Goal: Task Accomplishment & Management: Manage account settings

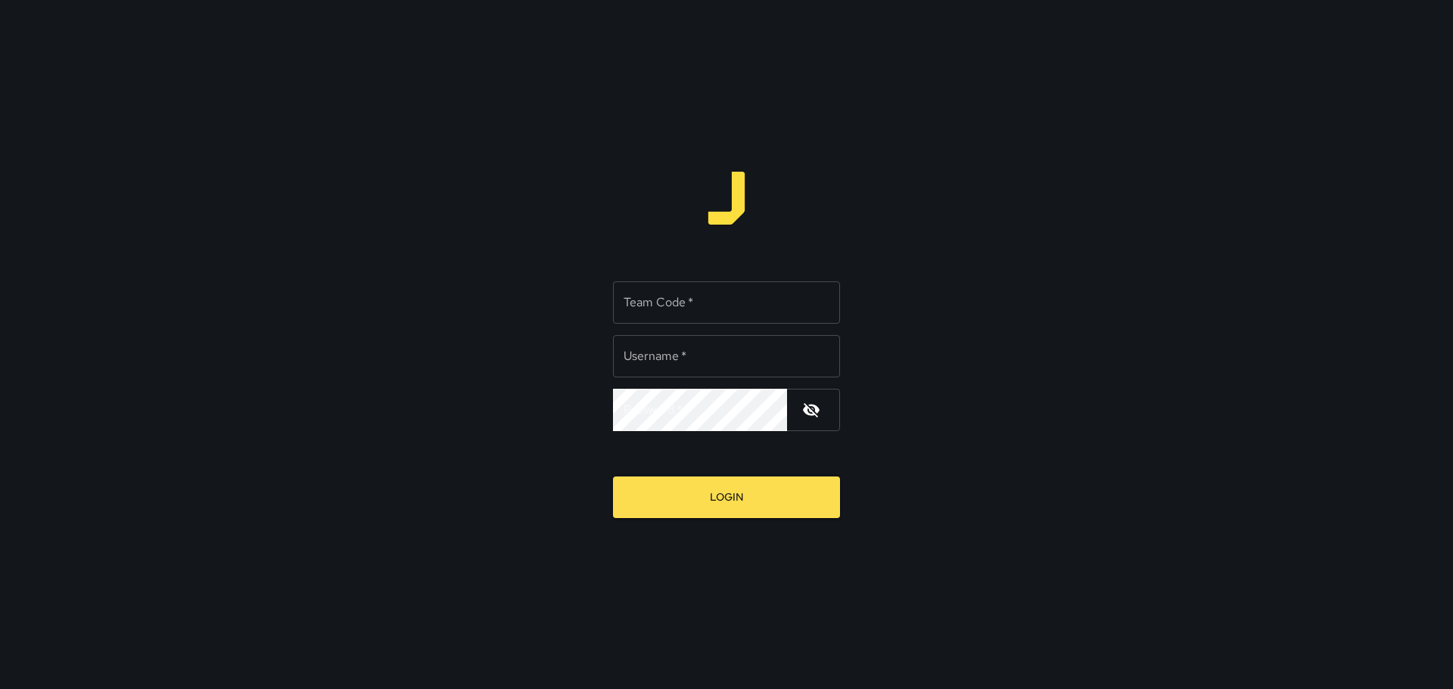
type input "*****"
click at [673, 312] on input "Team Code   *" at bounding box center [726, 302] width 227 height 42
type input "****"
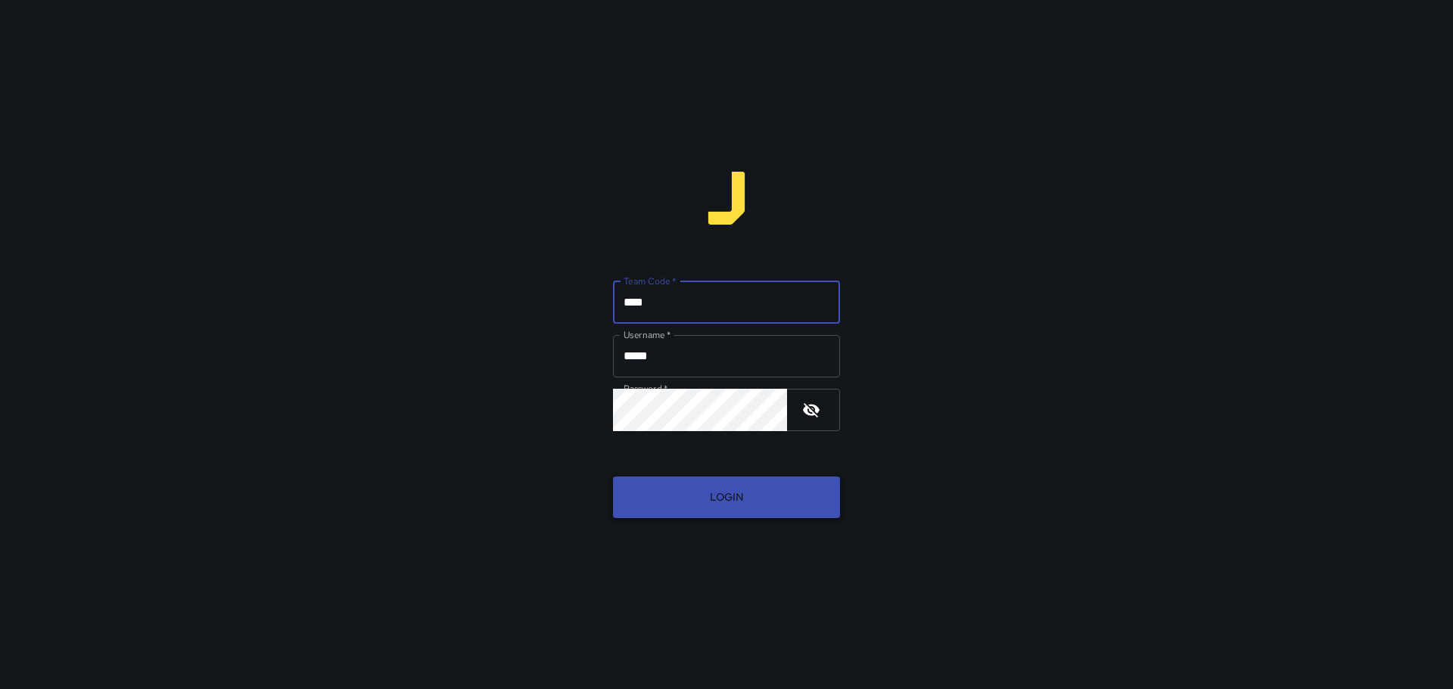
click at [730, 495] on button "Login" at bounding box center [726, 498] width 227 height 42
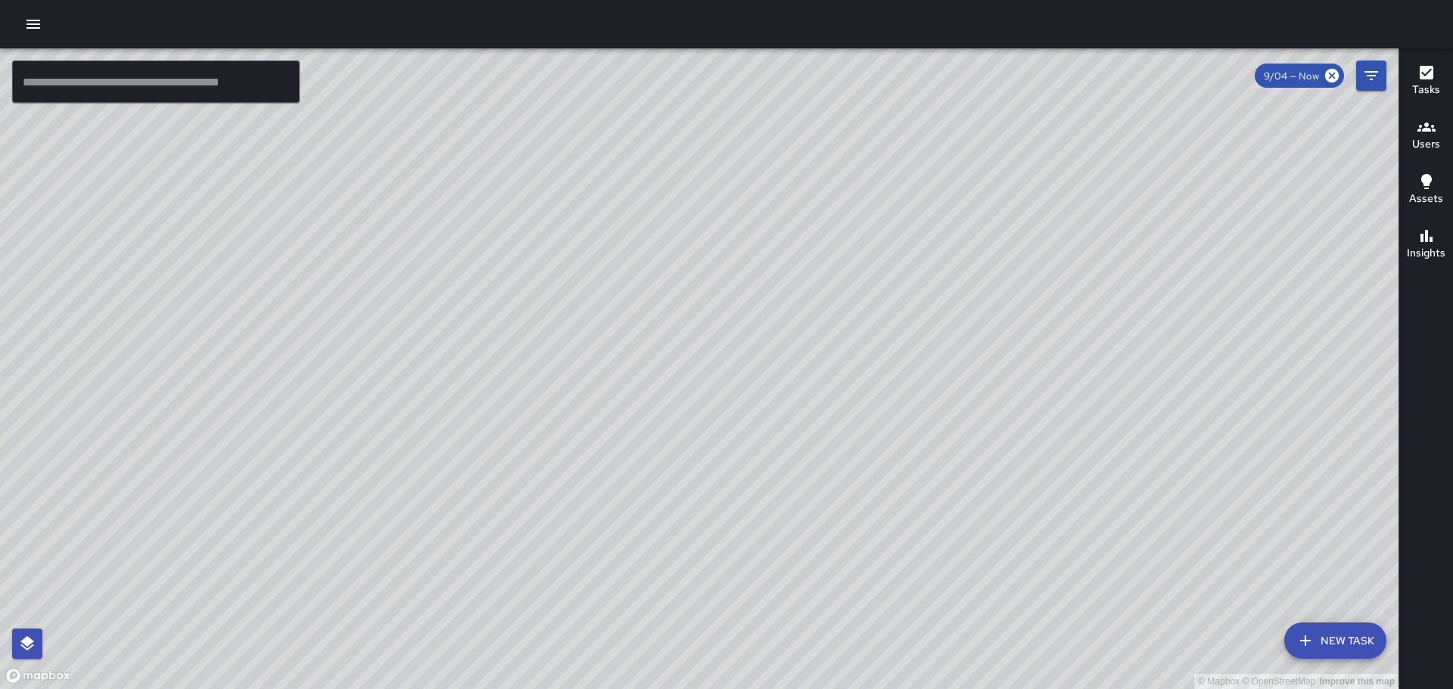
click at [27, 20] on icon "button" at bounding box center [33, 24] width 14 height 9
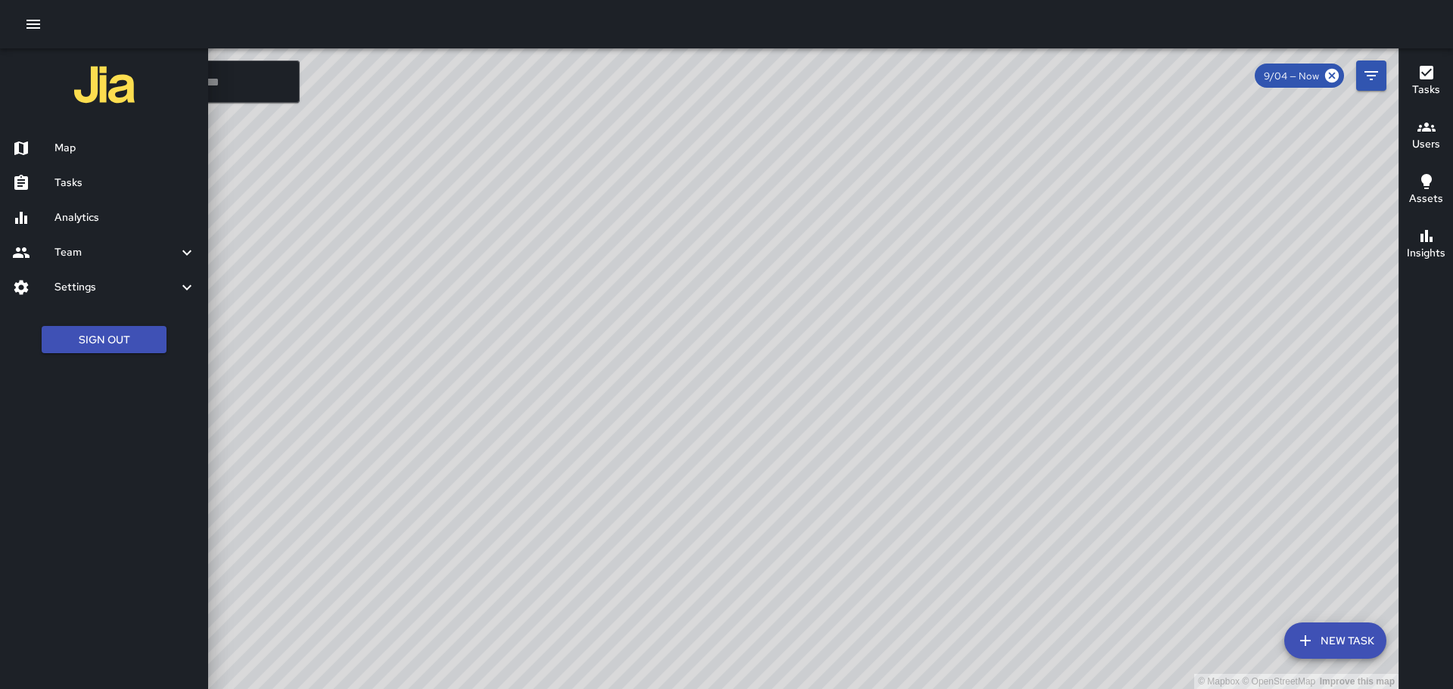
click at [79, 151] on h6 "Map" at bounding box center [124, 148] width 141 height 17
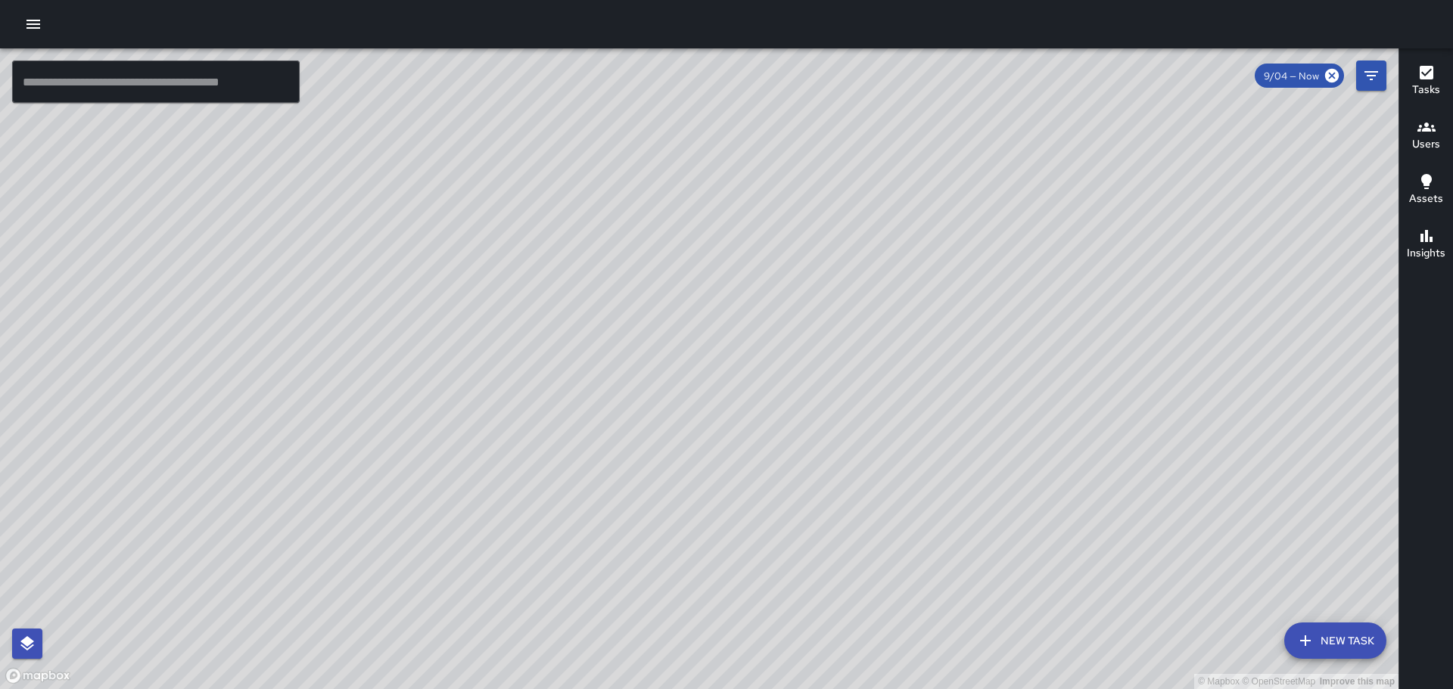
click at [29, 20] on icon "button" at bounding box center [33, 24] width 14 height 9
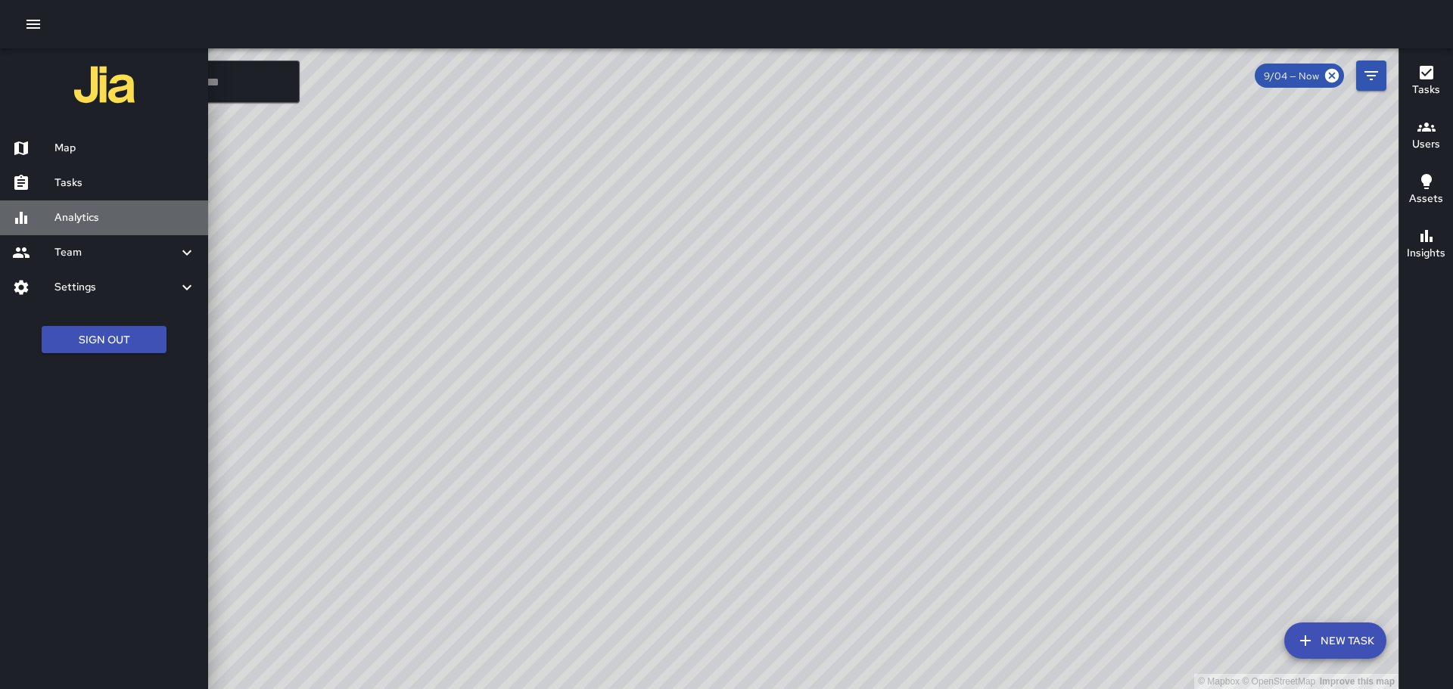
click at [112, 223] on h6 "Analytics" at bounding box center [124, 218] width 141 height 17
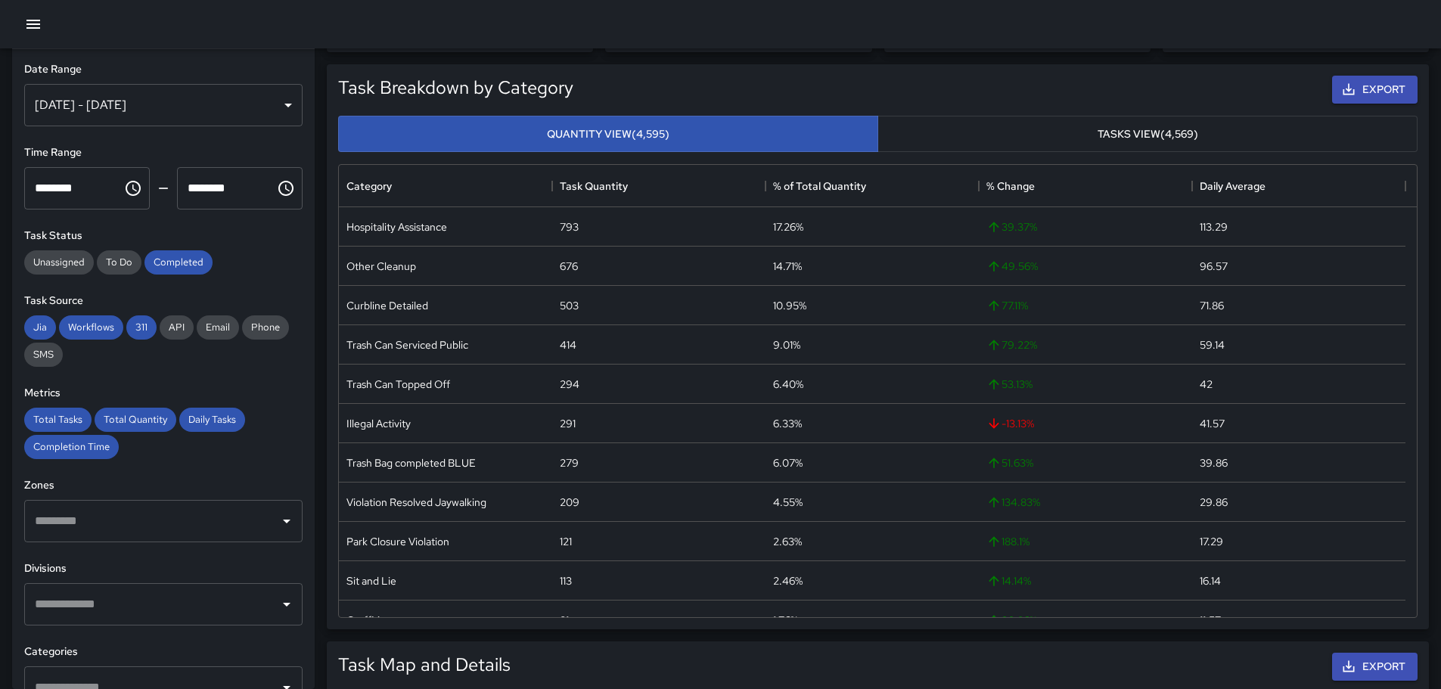
scroll to position [103, 0]
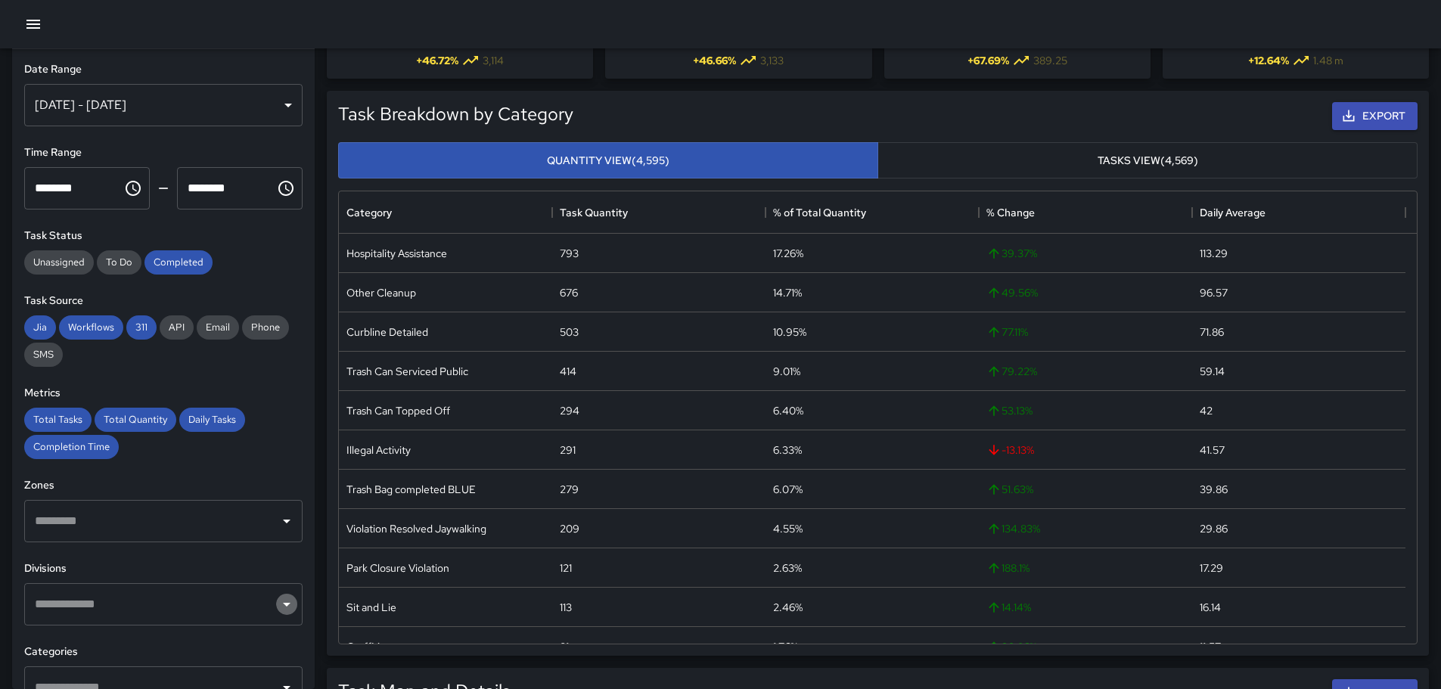
click at [278, 611] on icon "Open" at bounding box center [287, 604] width 18 height 18
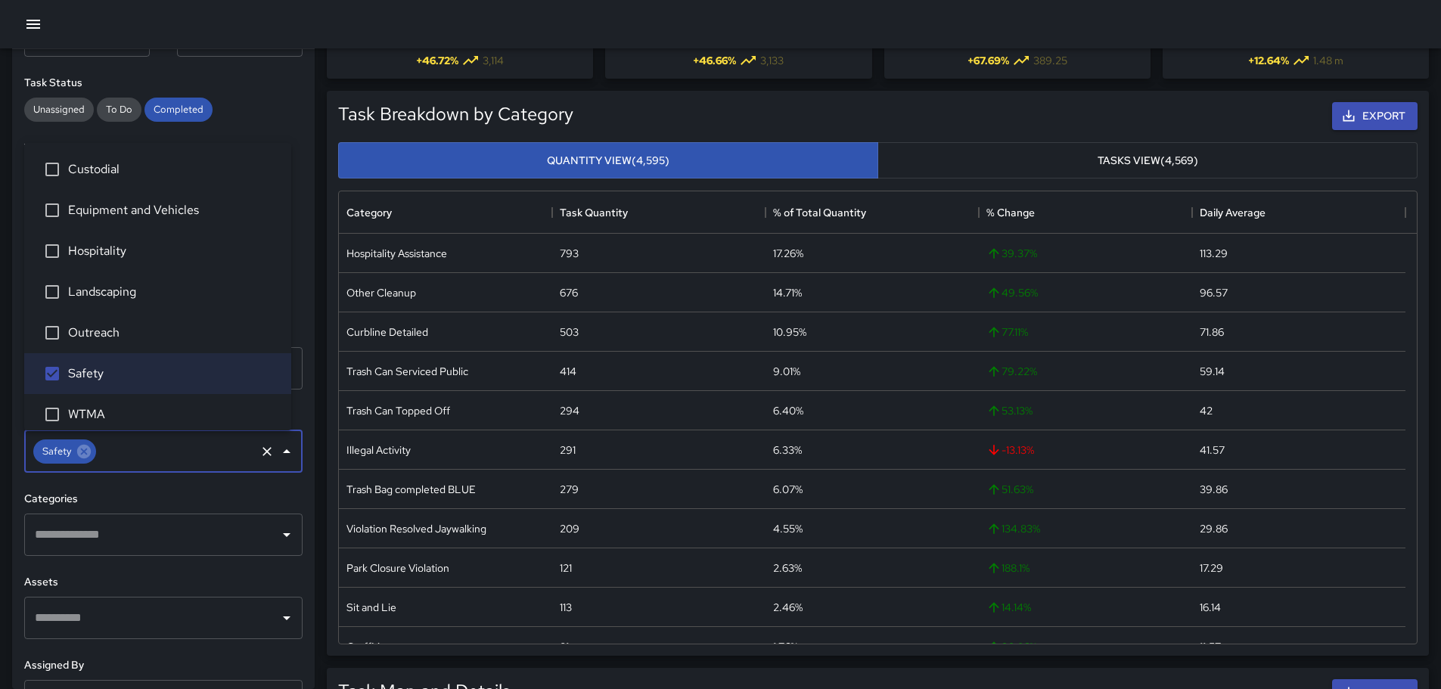
scroll to position [137, 0]
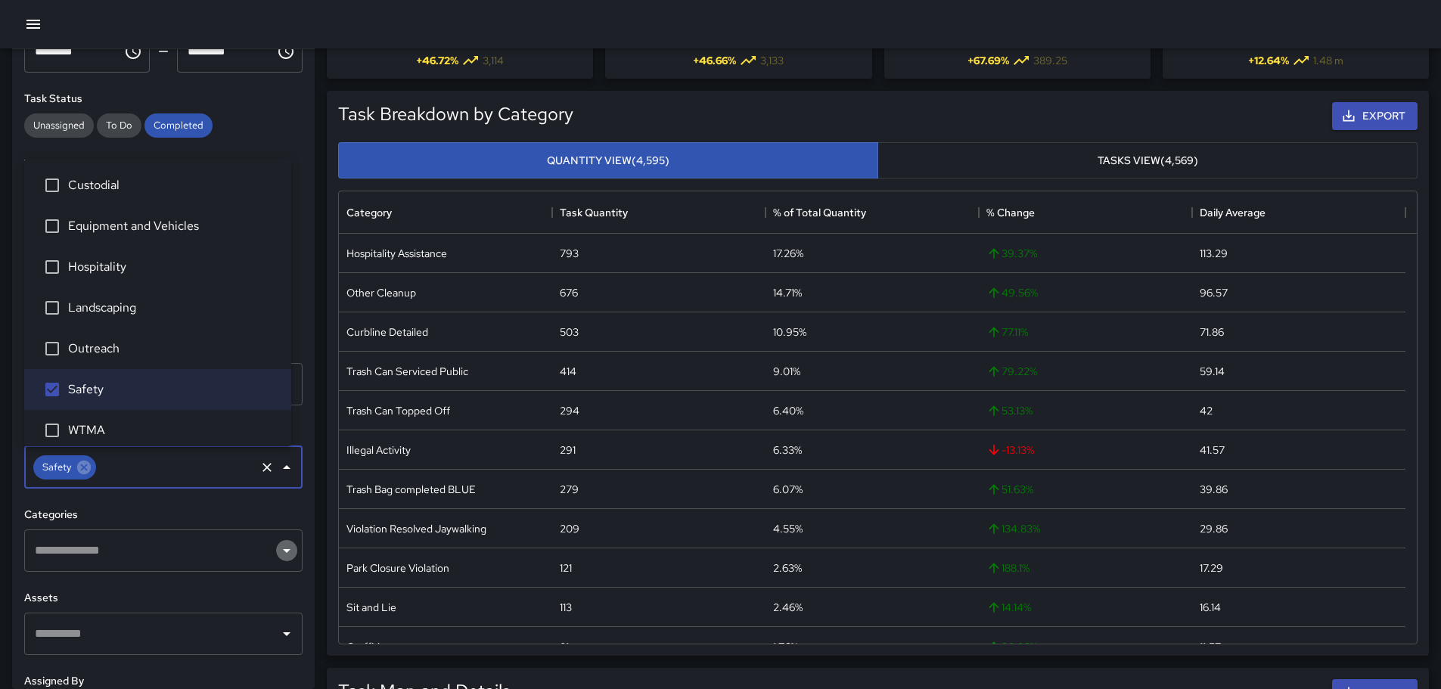
click at [278, 547] on icon "Open" at bounding box center [287, 551] width 18 height 18
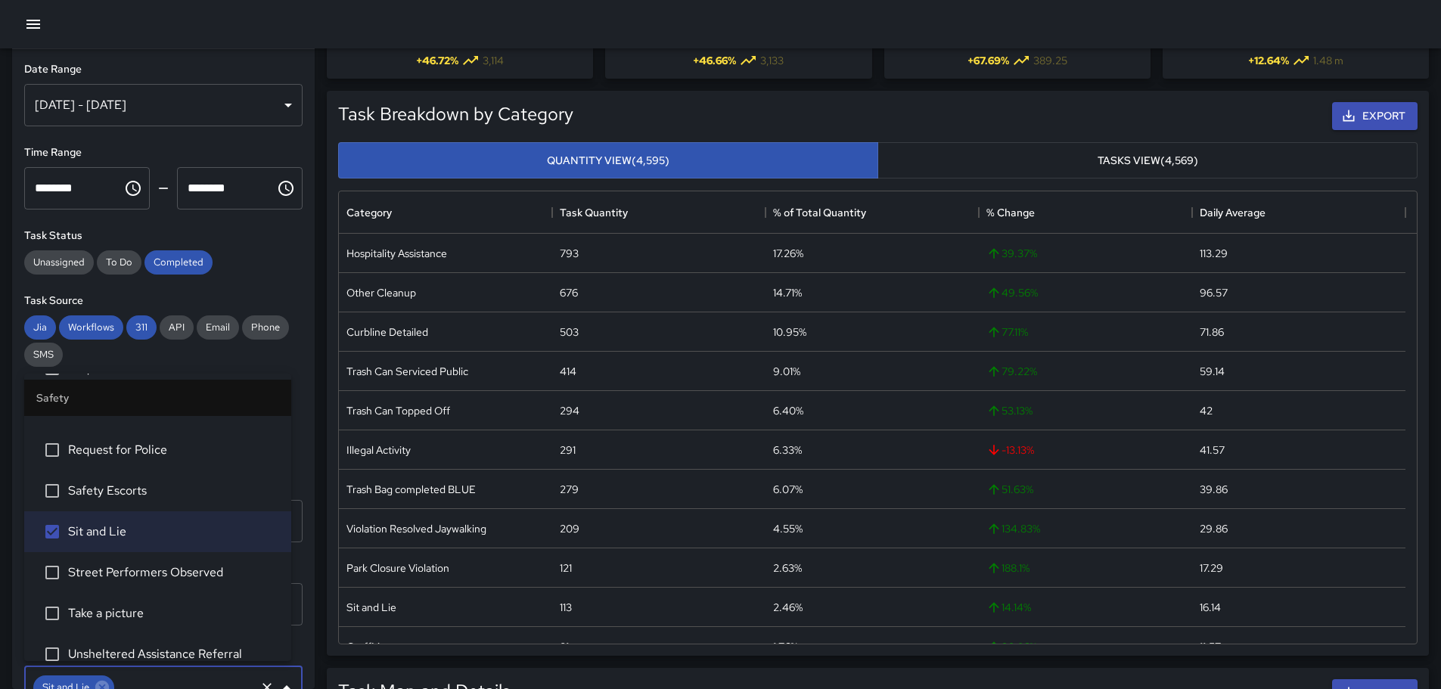
scroll to position [0, 0]
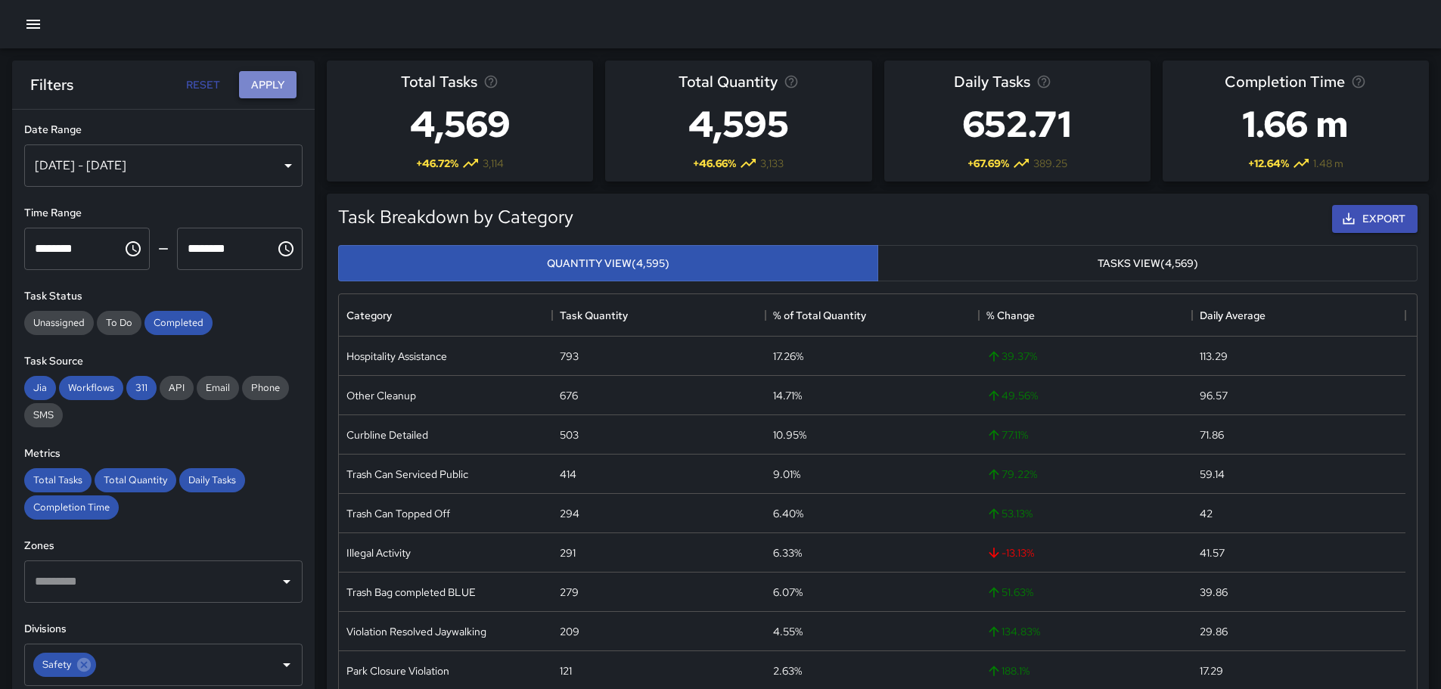
click at [278, 83] on button "Apply" at bounding box center [267, 85] width 57 height 28
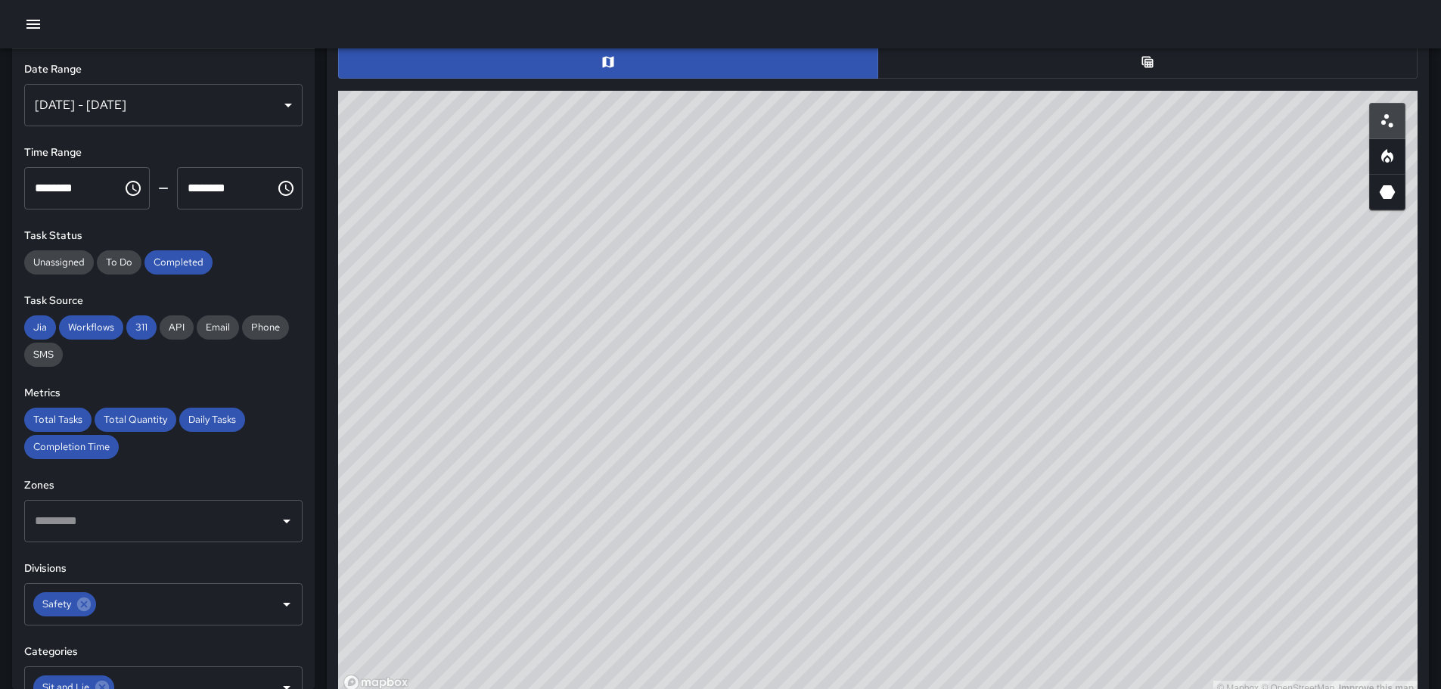
scroll to position [775, 0]
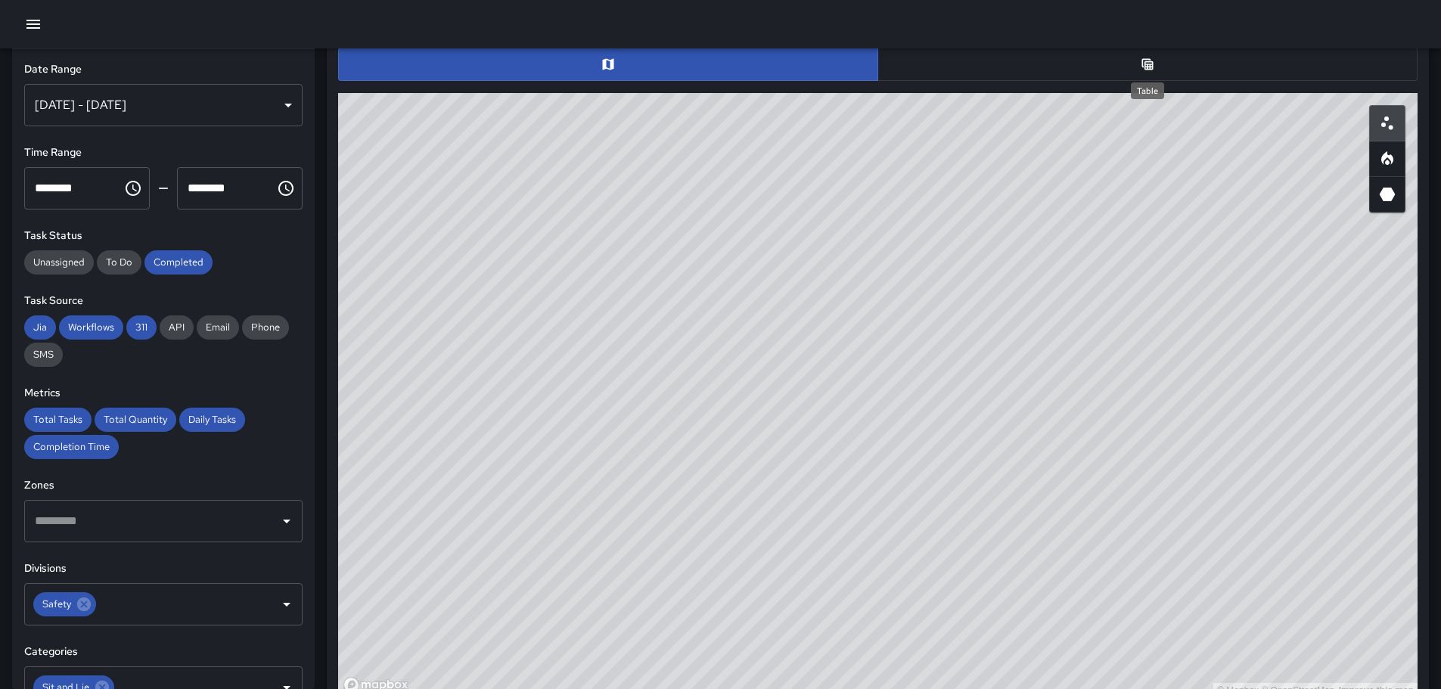
click at [1151, 59] on icon "Table" at bounding box center [1147, 64] width 15 height 15
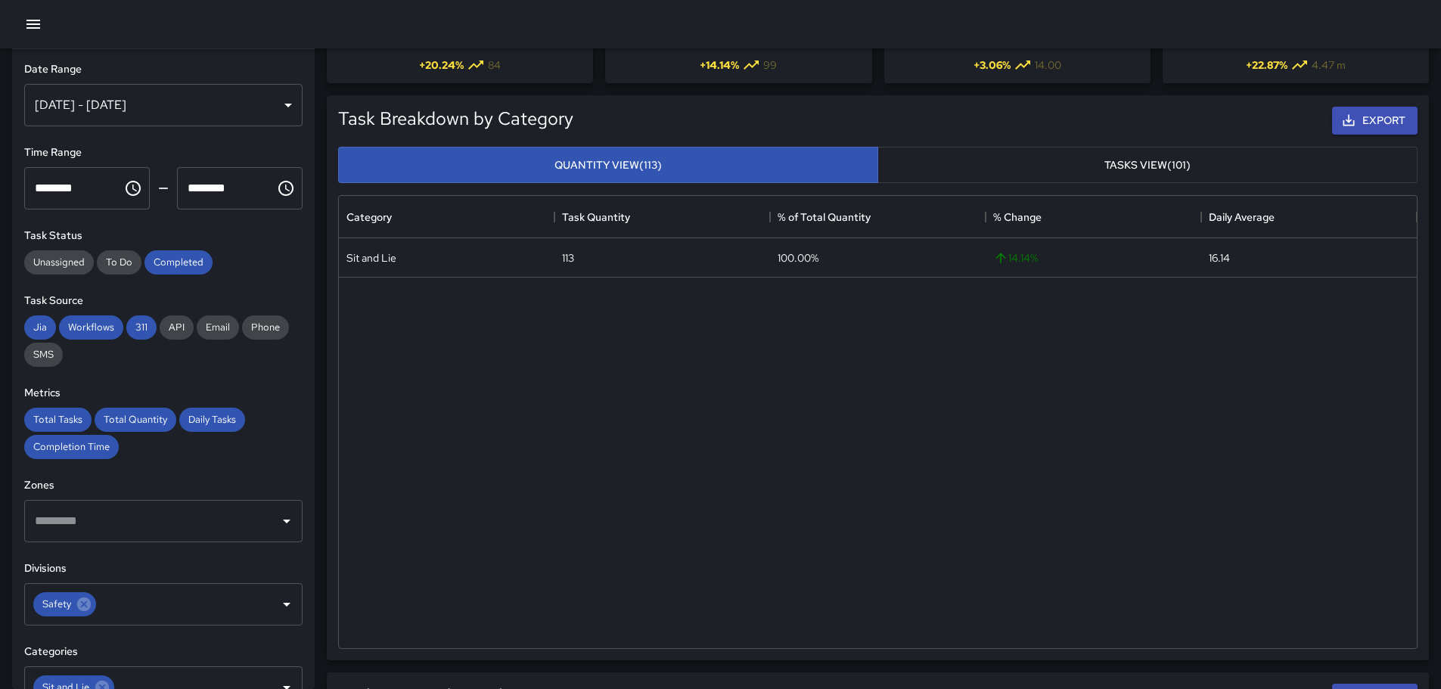
scroll to position [0, 0]
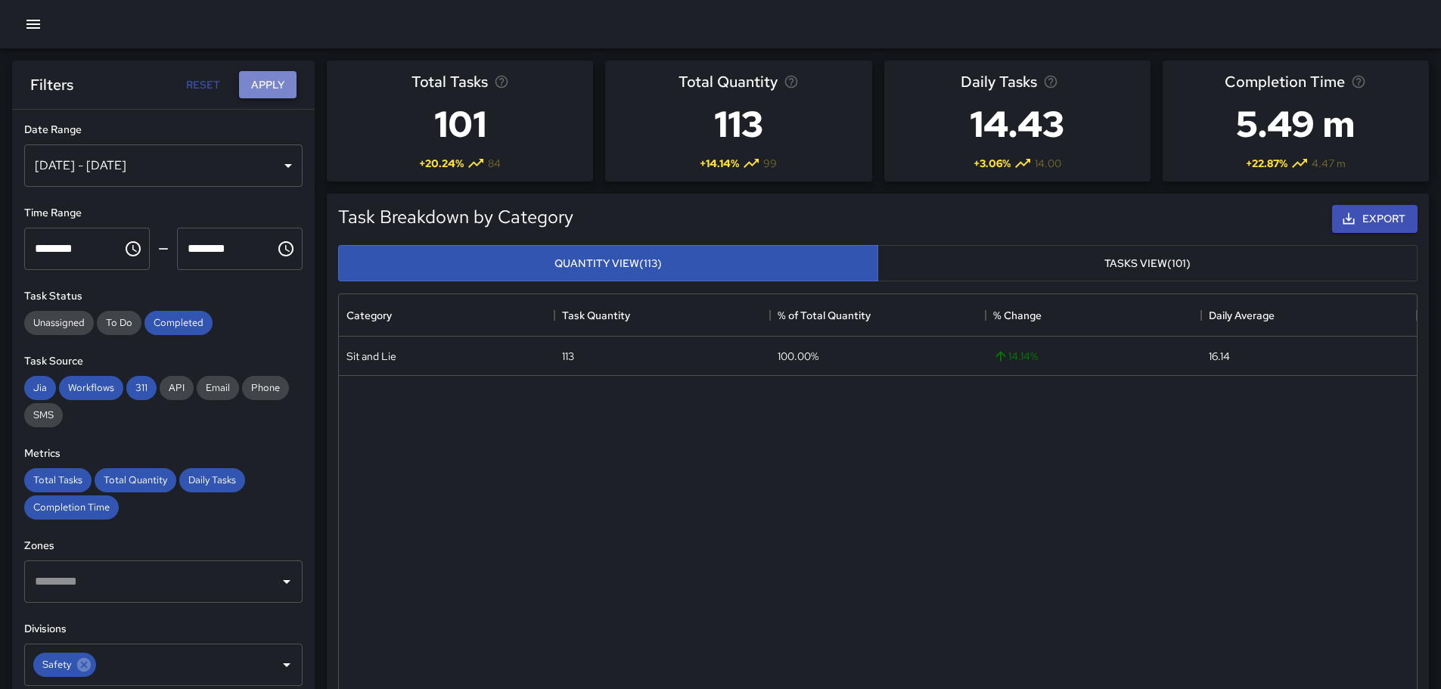
click at [270, 76] on button "Apply" at bounding box center [267, 85] width 57 height 28
click at [275, 163] on div "[DATE] - [DATE]" at bounding box center [163, 166] width 278 height 42
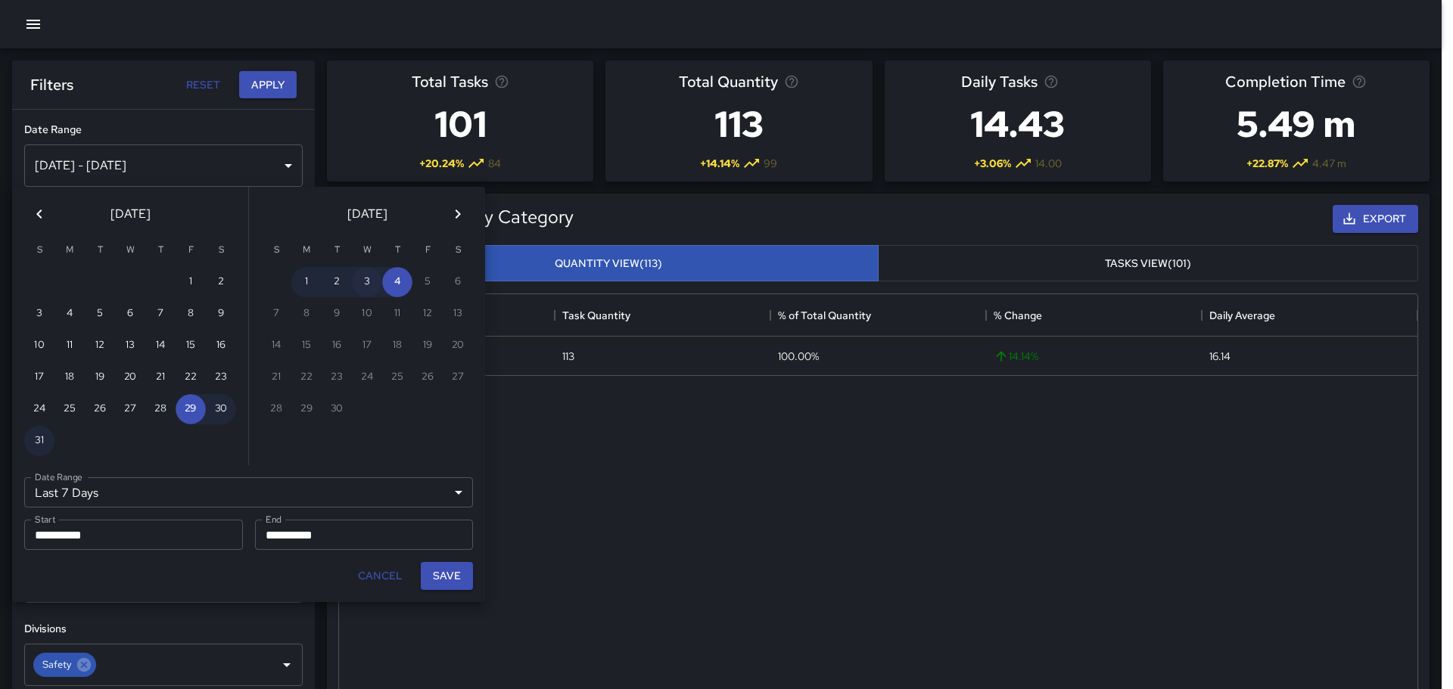
click at [371, 276] on button "3" at bounding box center [367, 282] width 30 height 30
type input "******"
type input "**********"
click at [364, 281] on button "3" at bounding box center [367, 282] width 30 height 30
type input "**********"
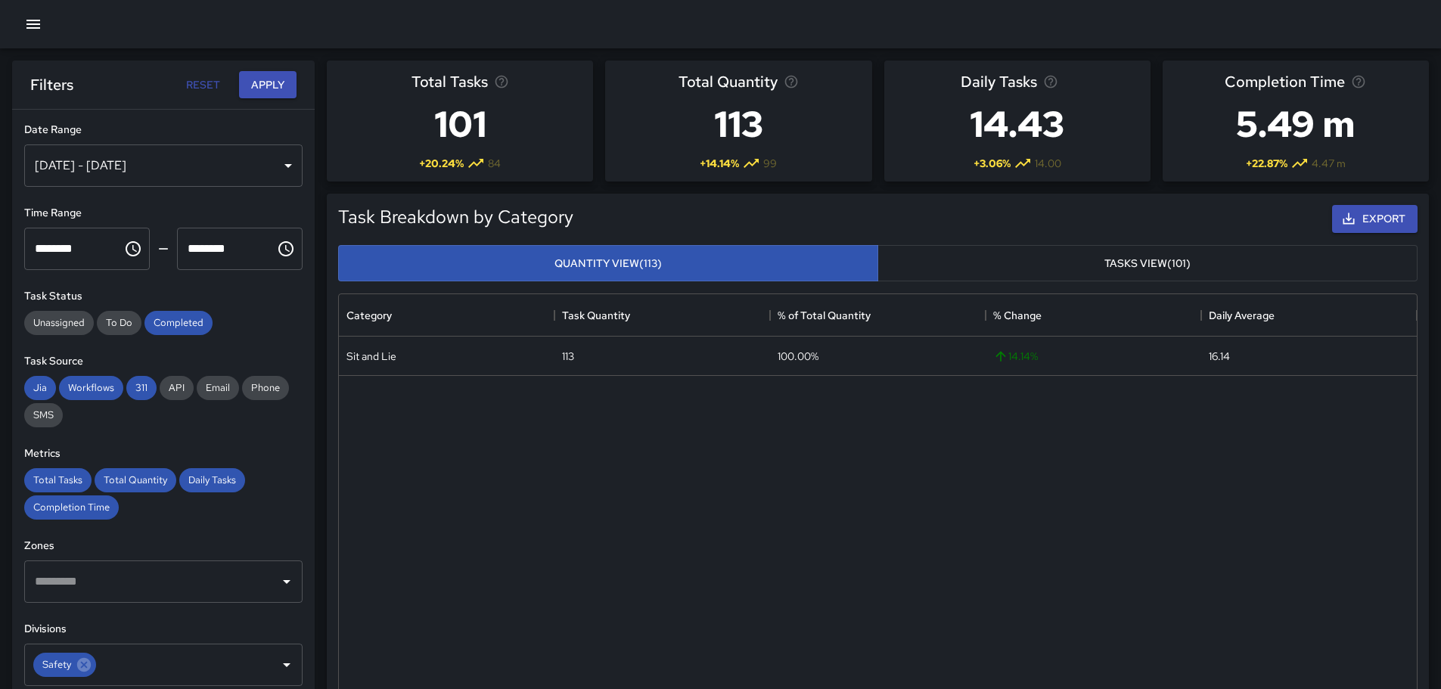
scroll to position [12, 12]
click at [269, 88] on button "Apply" at bounding box center [267, 85] width 57 height 28
click at [278, 165] on div "[DATE] - [DATE]" at bounding box center [163, 166] width 278 height 42
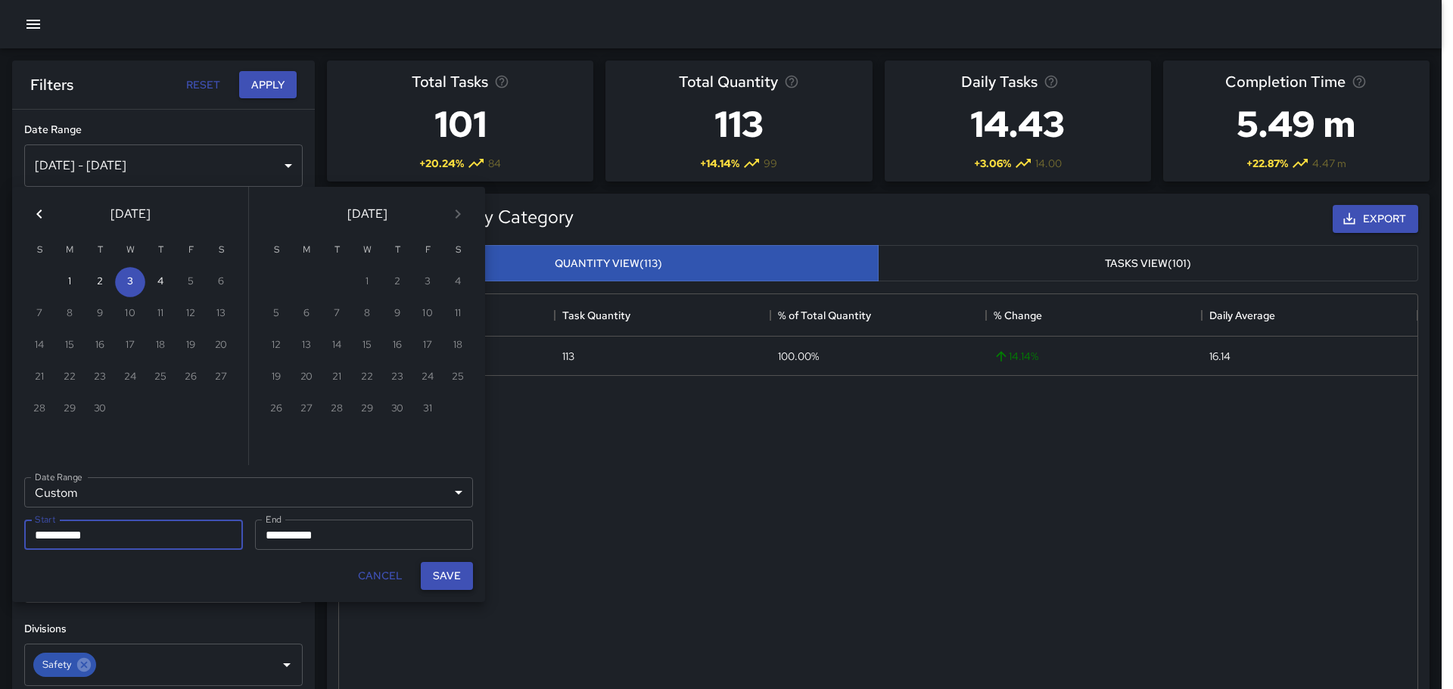
click at [449, 571] on button "Save" at bounding box center [447, 576] width 52 height 28
type input "**********"
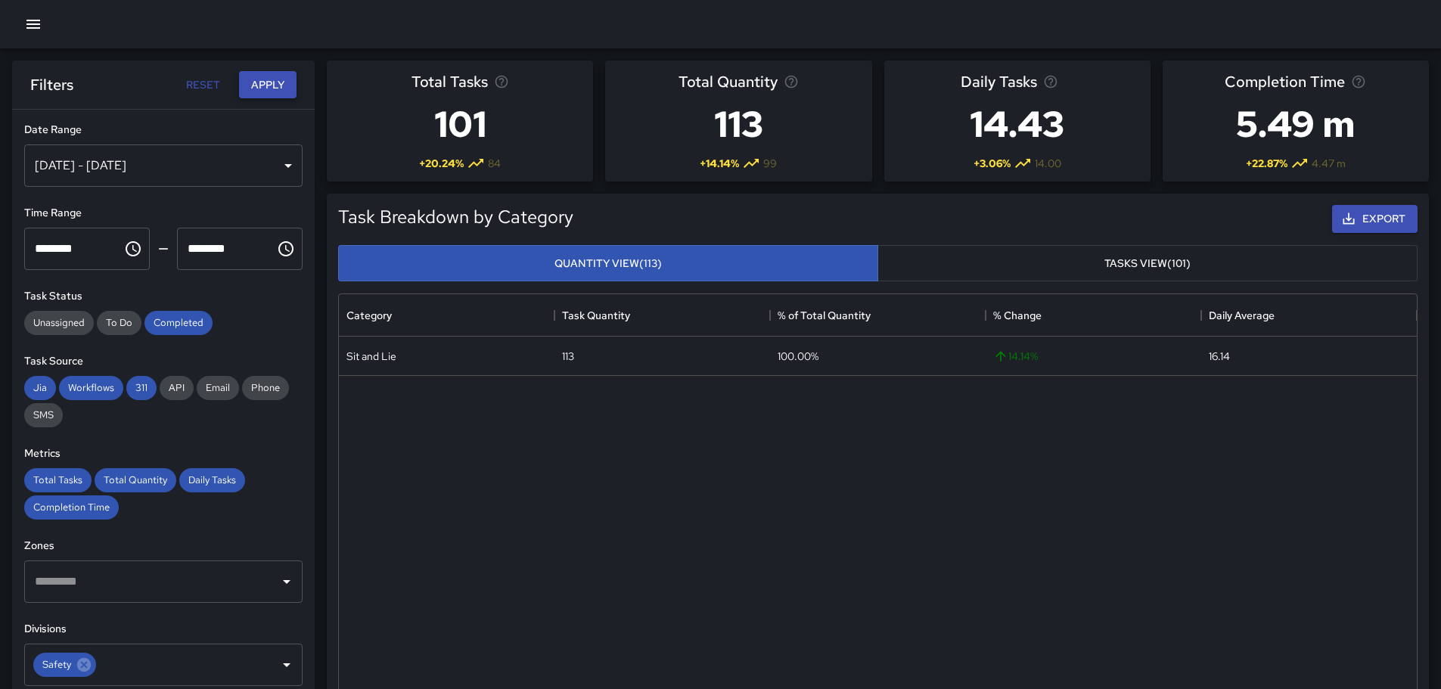
click at [269, 78] on button "Apply" at bounding box center [267, 85] width 57 height 28
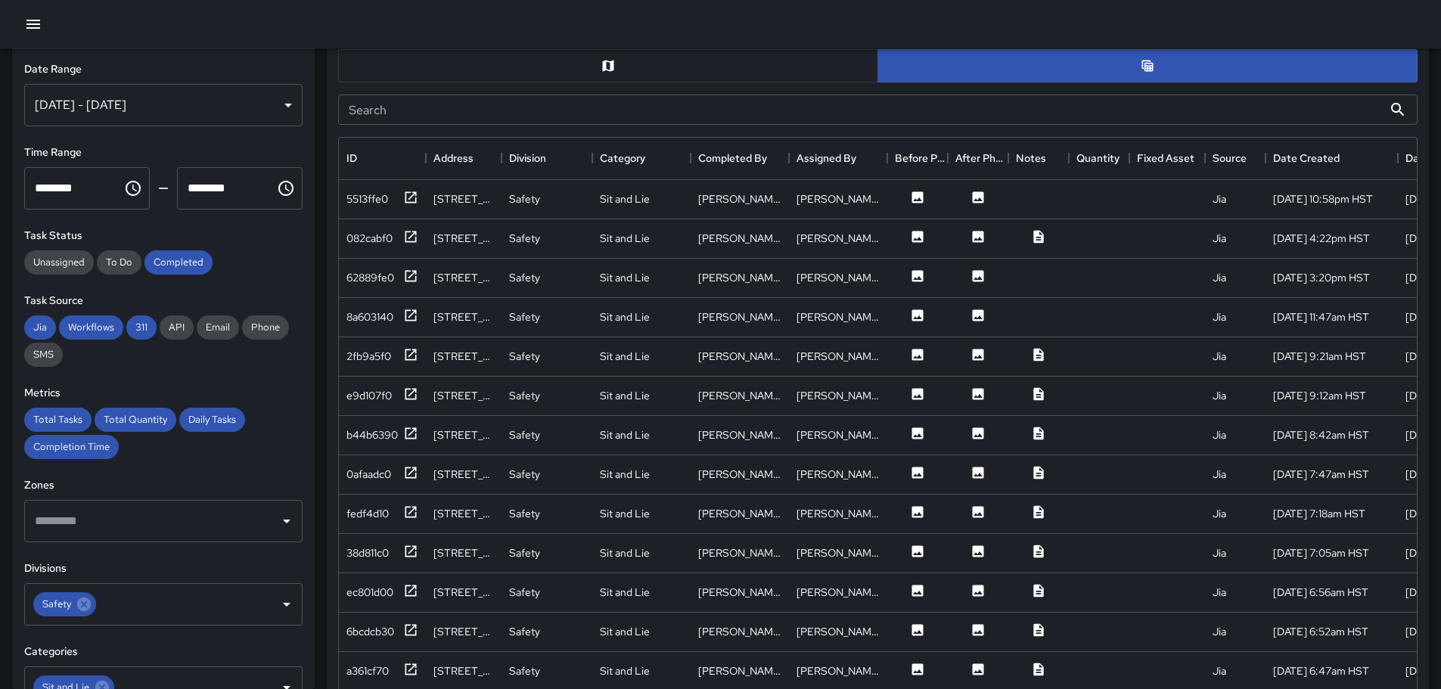
scroll to position [791, 0]
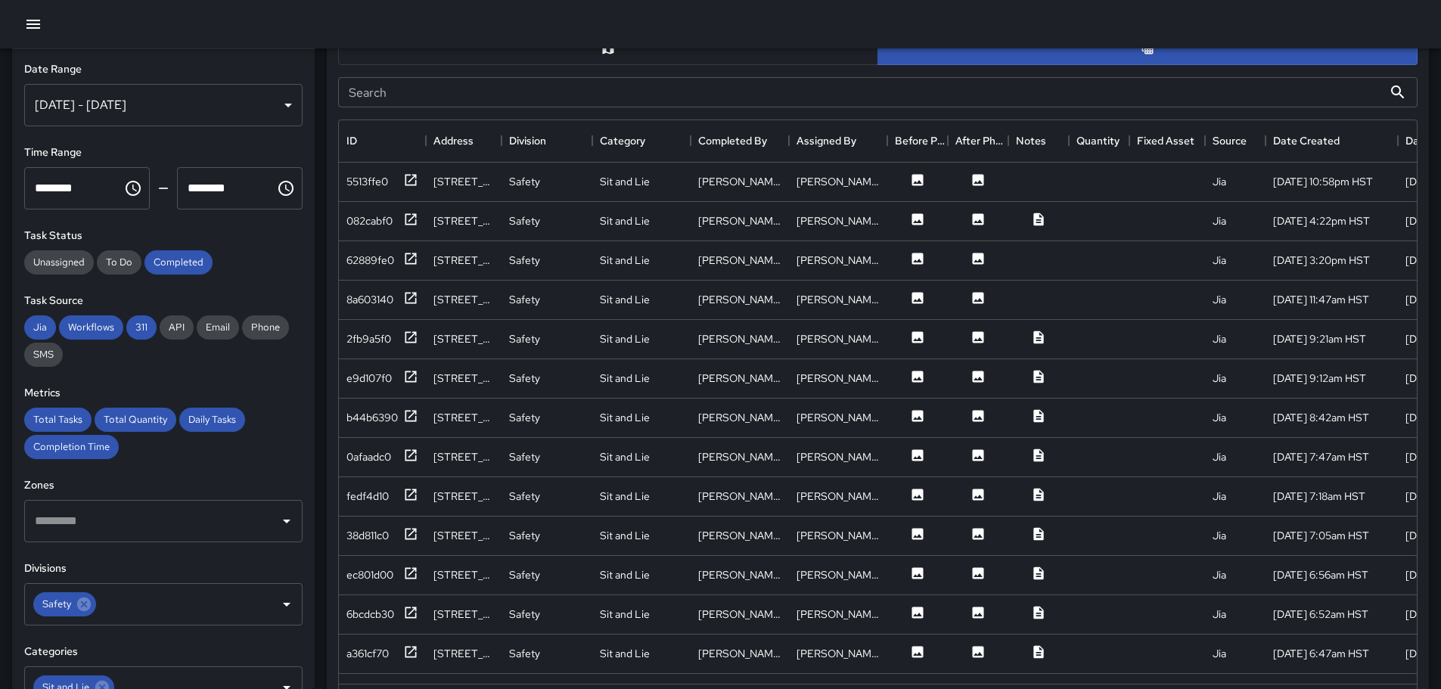
click at [600, 54] on button "button" at bounding box center [608, 48] width 540 height 33
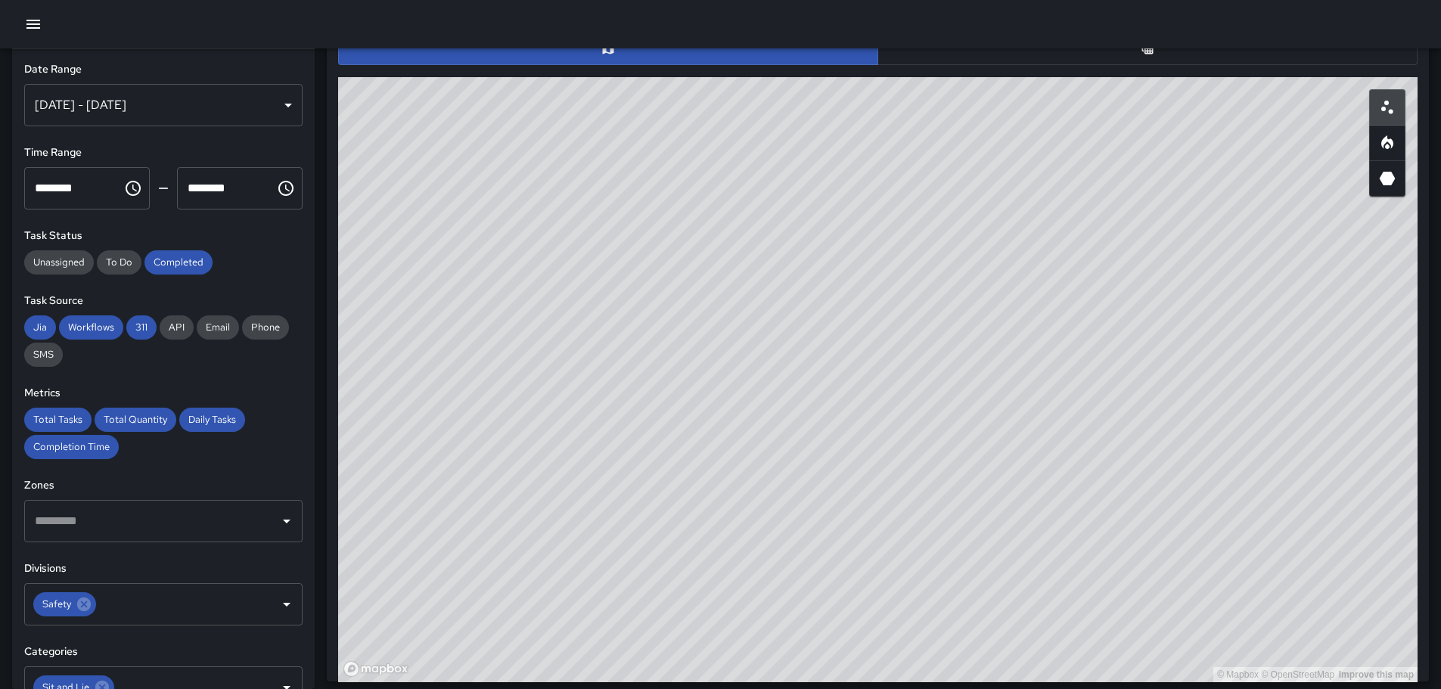
drag, startPoint x: 978, startPoint y: 388, endPoint x: 787, endPoint y: 320, distance: 203.2
click at [787, 320] on div "© Mapbox © OpenStreetMap Improve this map" at bounding box center [878, 379] width 1080 height 605
click at [1382, 142] on icon "Heatmap" at bounding box center [1387, 142] width 12 height 14
drag, startPoint x: 1146, startPoint y: 406, endPoint x: 1063, endPoint y: 326, distance: 115.6
click at [1063, 326] on div "© Mapbox © OpenStreetMap Improve this map" at bounding box center [878, 379] width 1080 height 605
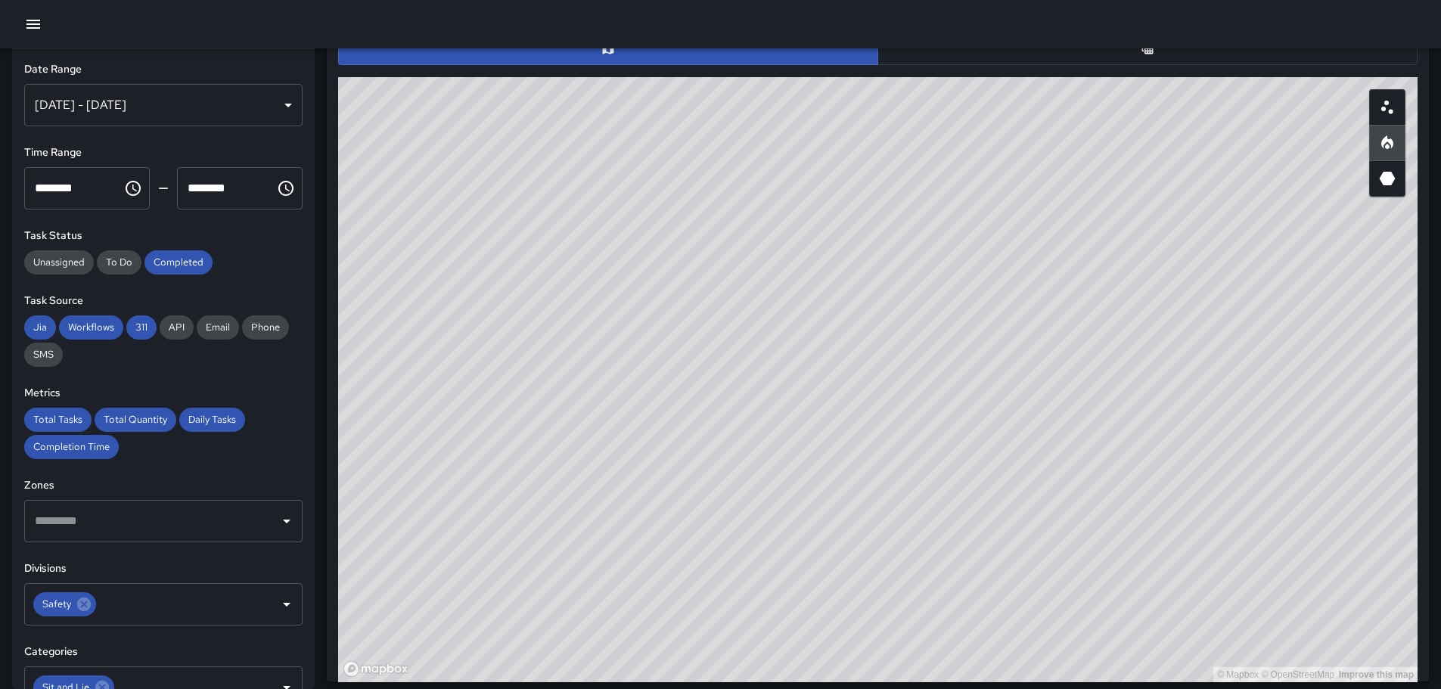
drag, startPoint x: 1307, startPoint y: 493, endPoint x: 1248, endPoint y: 440, distance: 79.9
click at [1254, 440] on div "© Mapbox © OpenStreetMap Improve this map" at bounding box center [878, 379] width 1080 height 605
drag, startPoint x: 977, startPoint y: 562, endPoint x: 896, endPoint y: 286, distance: 287.8
click at [914, 300] on div "© Mapbox © OpenStreetMap Improve this map" at bounding box center [878, 379] width 1080 height 605
drag, startPoint x: 826, startPoint y: 251, endPoint x: 802, endPoint y: 406, distance: 157.0
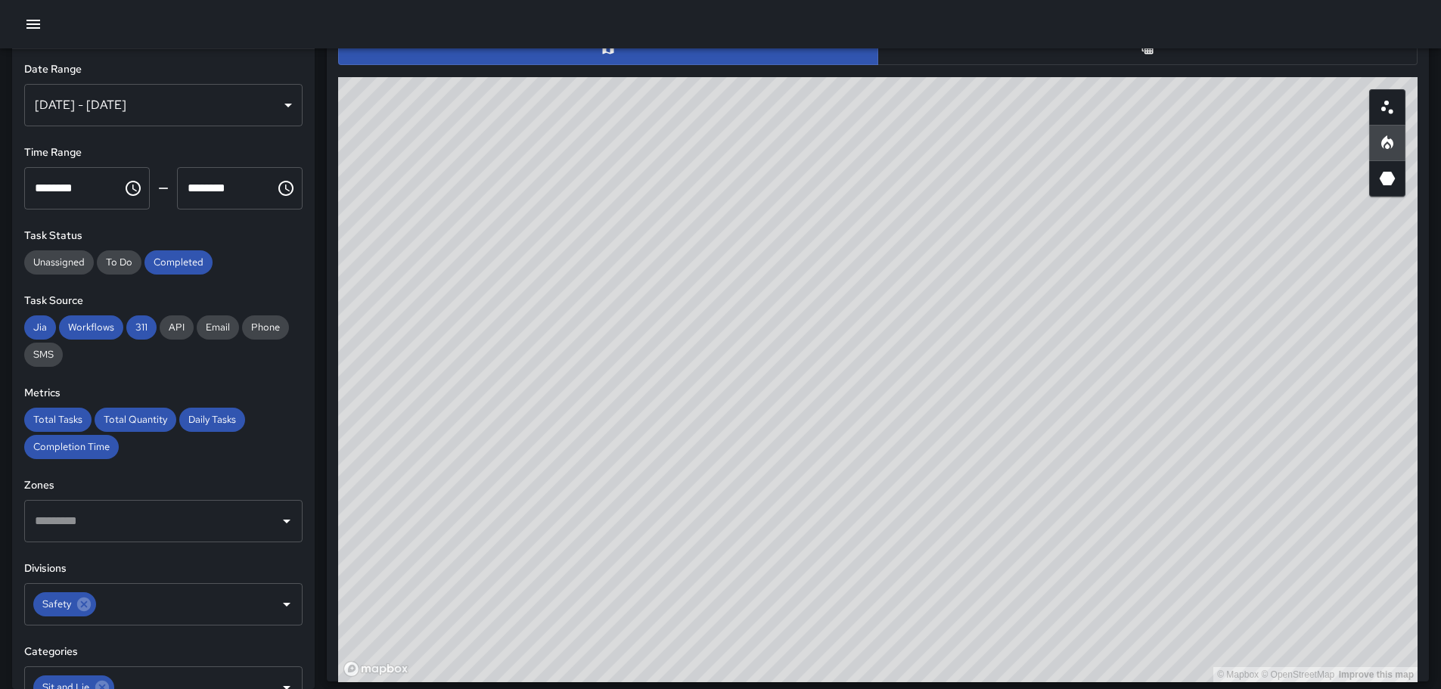
click at [802, 406] on div "© Mapbox © OpenStreetMap Improve this map" at bounding box center [878, 379] width 1080 height 605
drag, startPoint x: 595, startPoint y: 391, endPoint x: 1232, endPoint y: 470, distance: 642.6
click at [1232, 470] on div "© Mapbox © OpenStreetMap Improve this map" at bounding box center [878, 379] width 1080 height 605
click at [1389, 110] on circle "Scatterplot" at bounding box center [1391, 111] width 5 height 5
drag, startPoint x: 753, startPoint y: 306, endPoint x: 971, endPoint y: 462, distance: 268.3
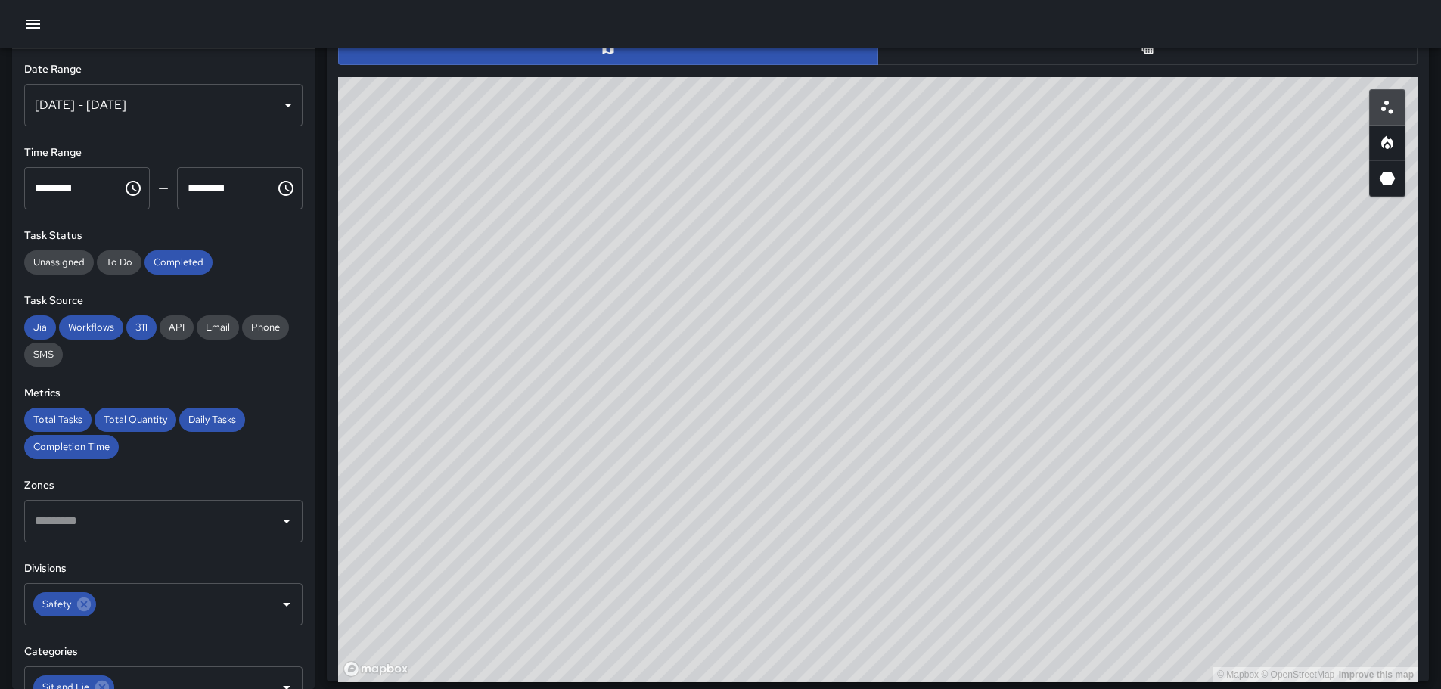
click at [971, 462] on div "© Mapbox © OpenStreetMap Improve this map" at bounding box center [878, 379] width 1080 height 605
click at [1387, 140] on icon "Heatmap" at bounding box center [1387, 142] width 12 height 14
click at [1385, 175] on icon "3D Heatmap" at bounding box center [1388, 179] width 16 height 14
click at [1400, 135] on button "button" at bounding box center [1387, 143] width 36 height 36
click at [1395, 112] on icon "Scatterplot" at bounding box center [1387, 107] width 18 height 18
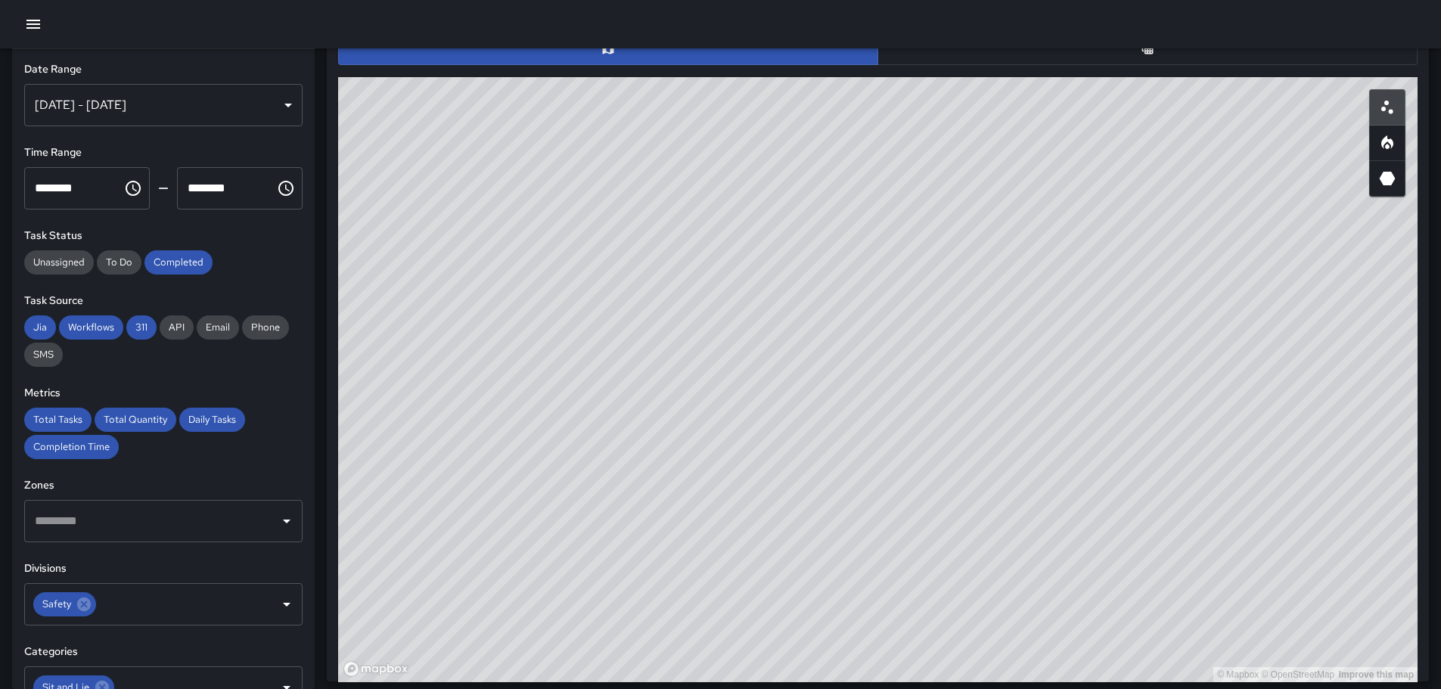
drag, startPoint x: 445, startPoint y: 454, endPoint x: 673, endPoint y: 381, distance: 239.0
click at [673, 381] on div "© Mapbox © OpenStreetMap Improve this map" at bounding box center [878, 379] width 1080 height 605
click at [728, 434] on div "© Mapbox © OpenStreetMap Improve this map" at bounding box center [878, 379] width 1080 height 605
click at [676, 345] on div "© Mapbox © OpenStreetMap Improve this map" at bounding box center [878, 379] width 1080 height 605
click at [618, 262] on div "© Mapbox © OpenStreetMap Improve this map" at bounding box center [878, 379] width 1080 height 605
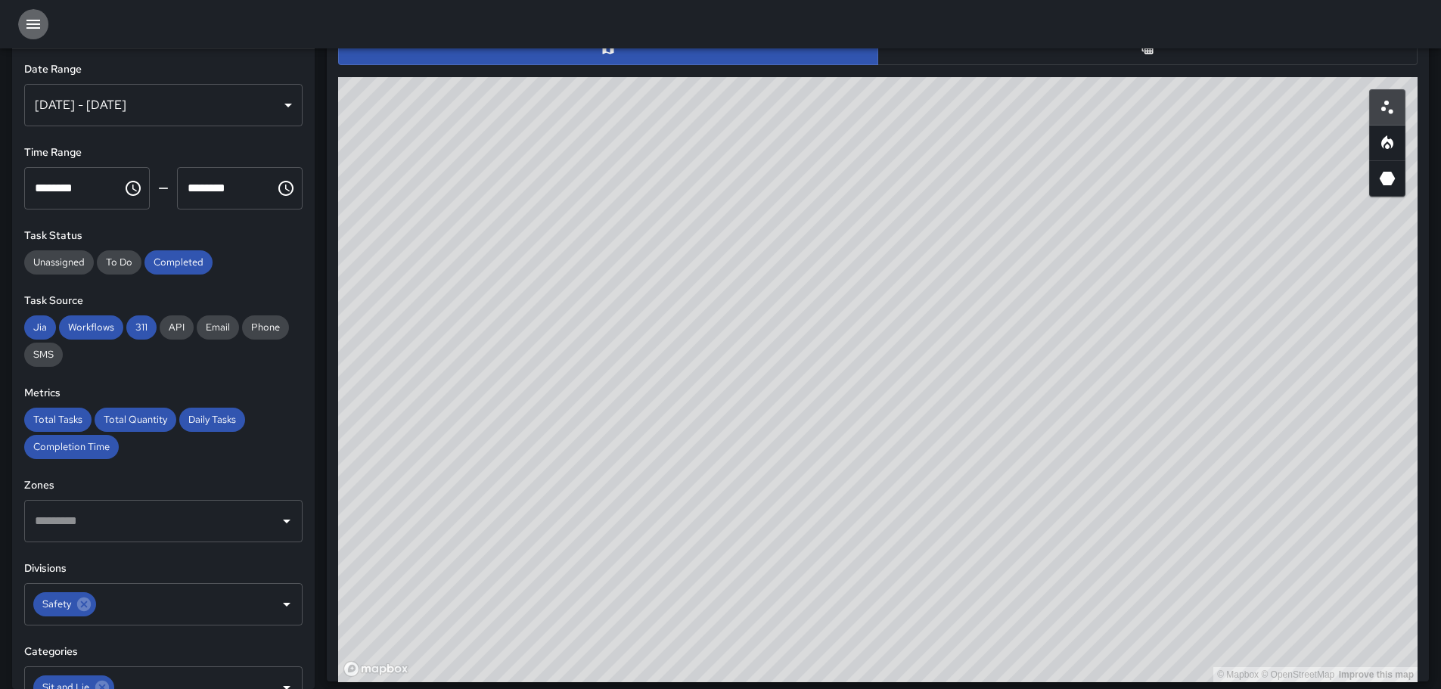
click at [30, 26] on button "button" at bounding box center [33, 24] width 30 height 30
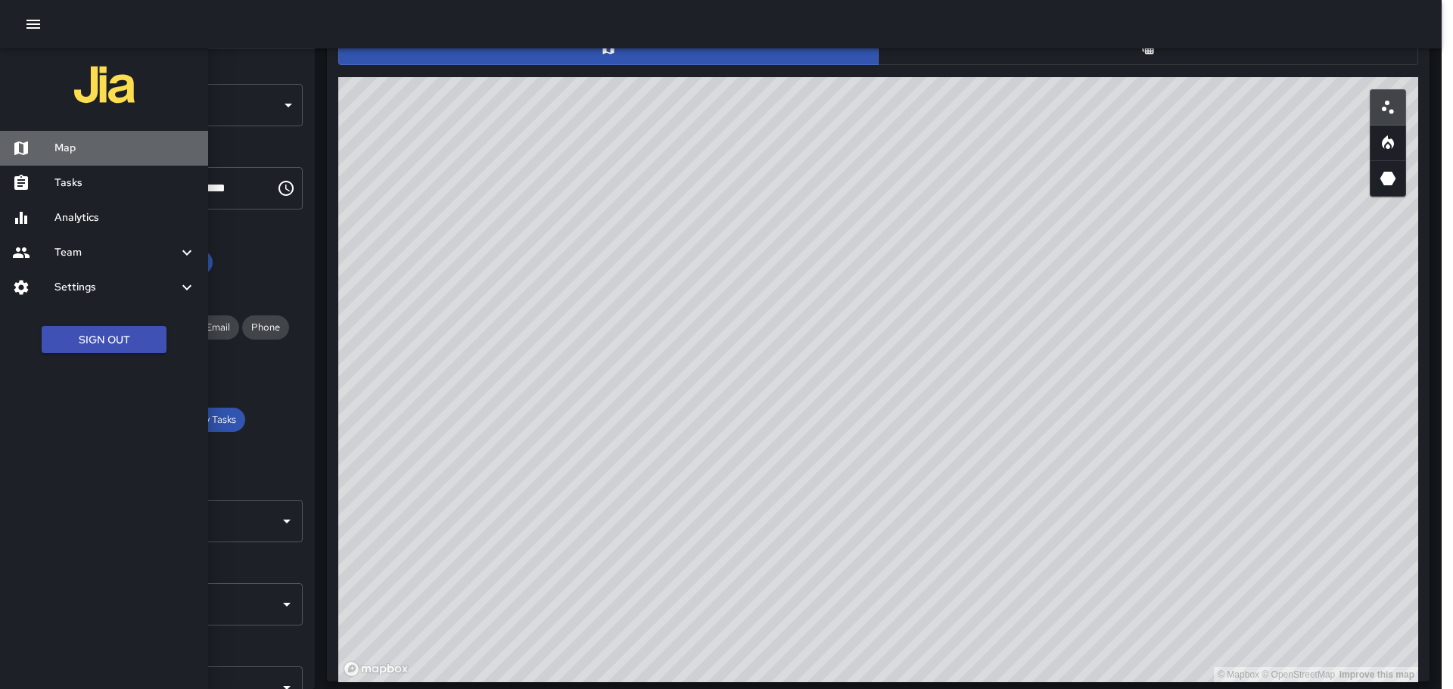
click at [48, 141] on div at bounding box center [33, 148] width 42 height 18
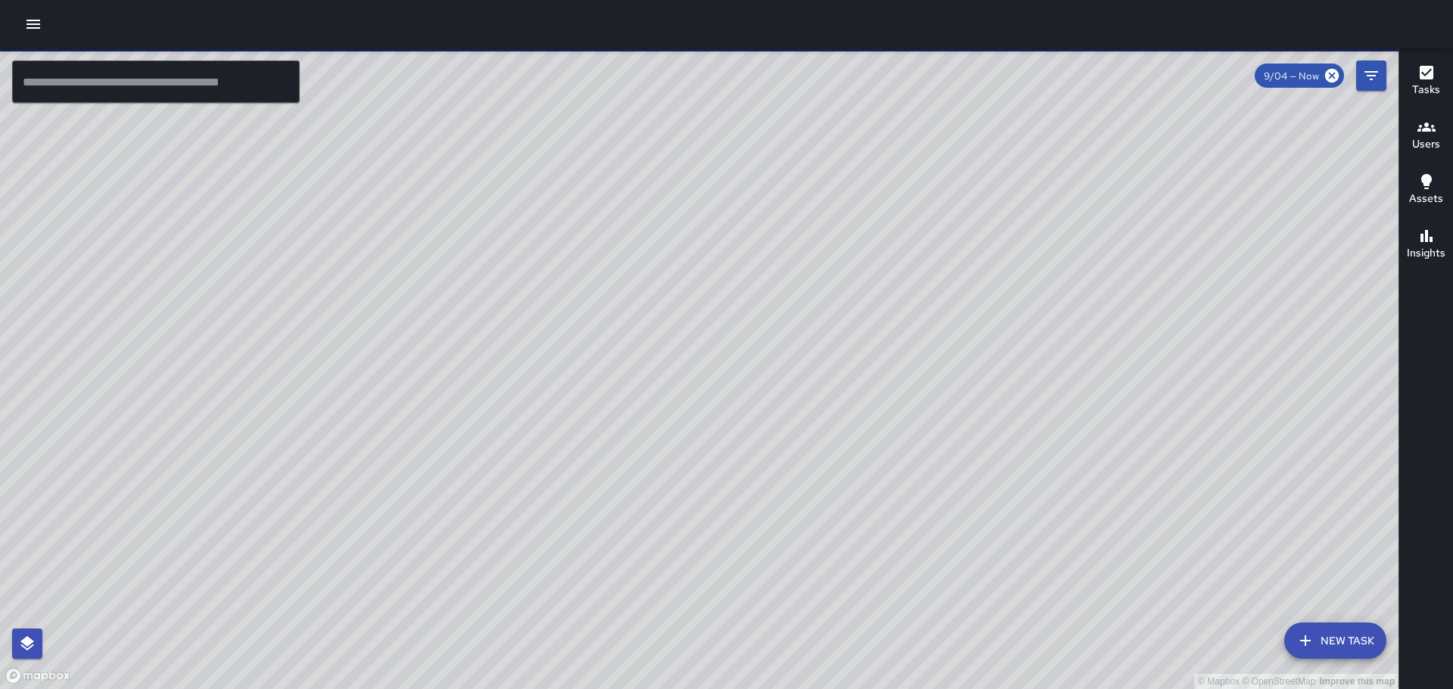
drag, startPoint x: 1173, startPoint y: 487, endPoint x: 997, endPoint y: 401, distance: 195.6
click at [1005, 401] on div "© Mapbox © OpenStreetMap Improve this map" at bounding box center [699, 368] width 1398 height 641
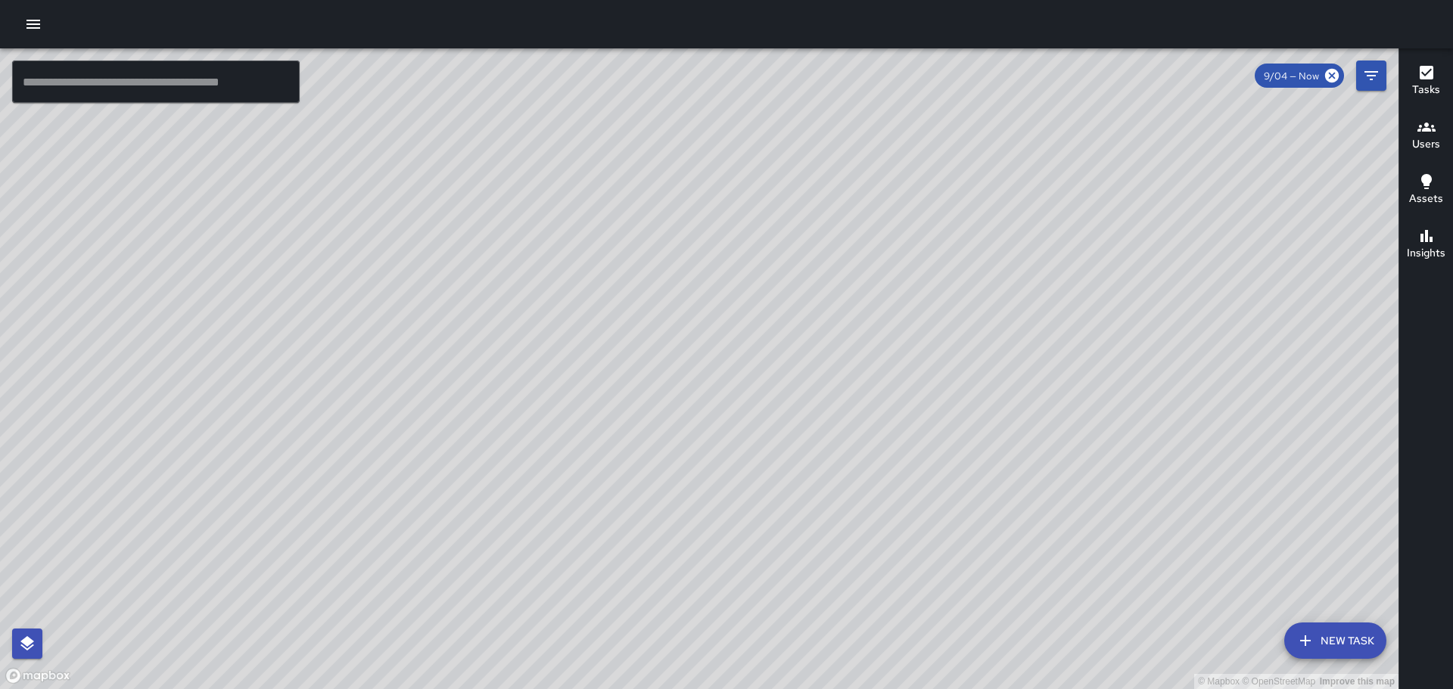
drag, startPoint x: 961, startPoint y: 505, endPoint x: 887, endPoint y: 373, distance: 151.4
click at [887, 373] on div "© Mapbox © OpenStreetMap Improve this map" at bounding box center [699, 368] width 1398 height 641
drag, startPoint x: 1093, startPoint y: 537, endPoint x: 1033, endPoint y: 393, distance: 156.4
click at [1033, 393] on div "© Mapbox © OpenStreetMap Improve this map" at bounding box center [699, 368] width 1398 height 641
drag, startPoint x: 1030, startPoint y: 535, endPoint x: 990, endPoint y: 378, distance: 161.7
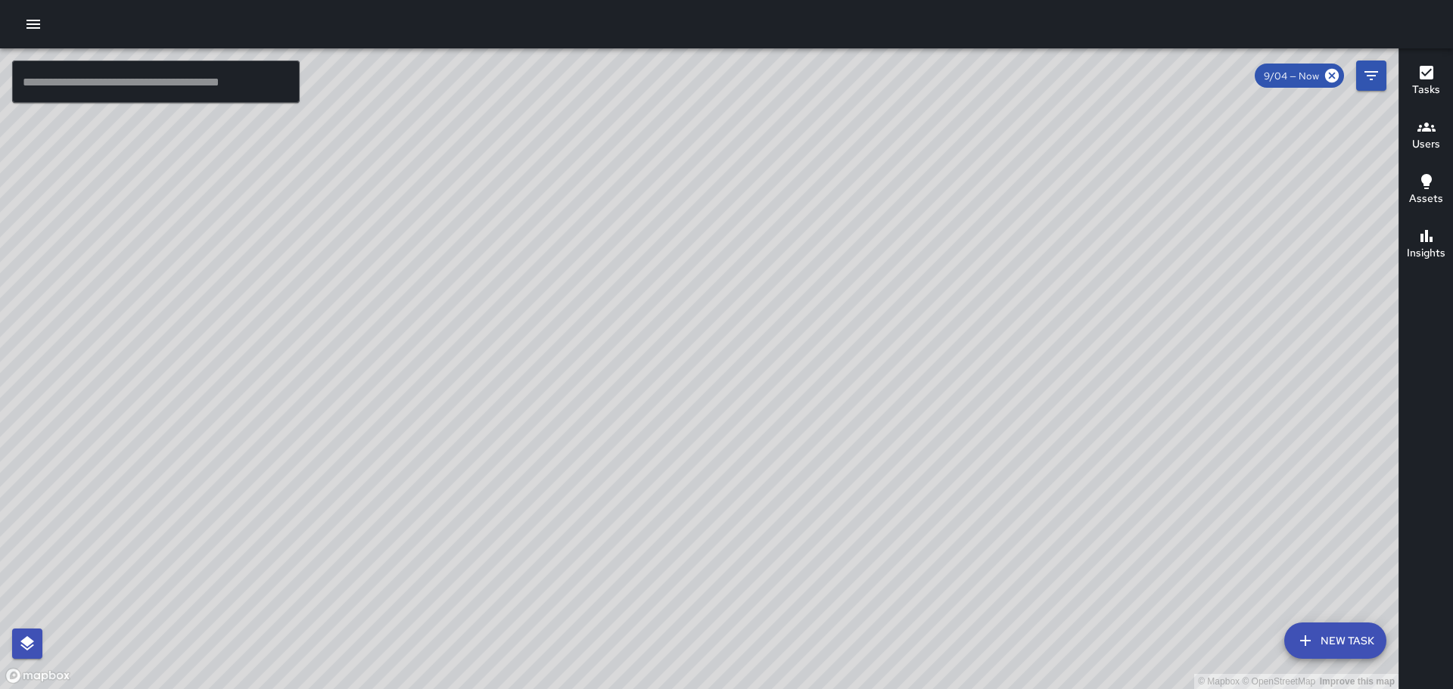
click at [990, 378] on div "© Mapbox © OpenStreetMap Improve this map" at bounding box center [699, 368] width 1398 height 641
drag, startPoint x: 1033, startPoint y: 513, endPoint x: 1056, endPoint y: 591, distance: 81.2
click at [1058, 598] on div "© Mapbox © OpenStreetMap Improve this map" at bounding box center [699, 368] width 1398 height 641
drag, startPoint x: 993, startPoint y: 373, endPoint x: 1080, endPoint y: 575, distance: 220.2
click at [1080, 575] on div "© Mapbox © OpenStreetMap Improve this map" at bounding box center [699, 368] width 1398 height 641
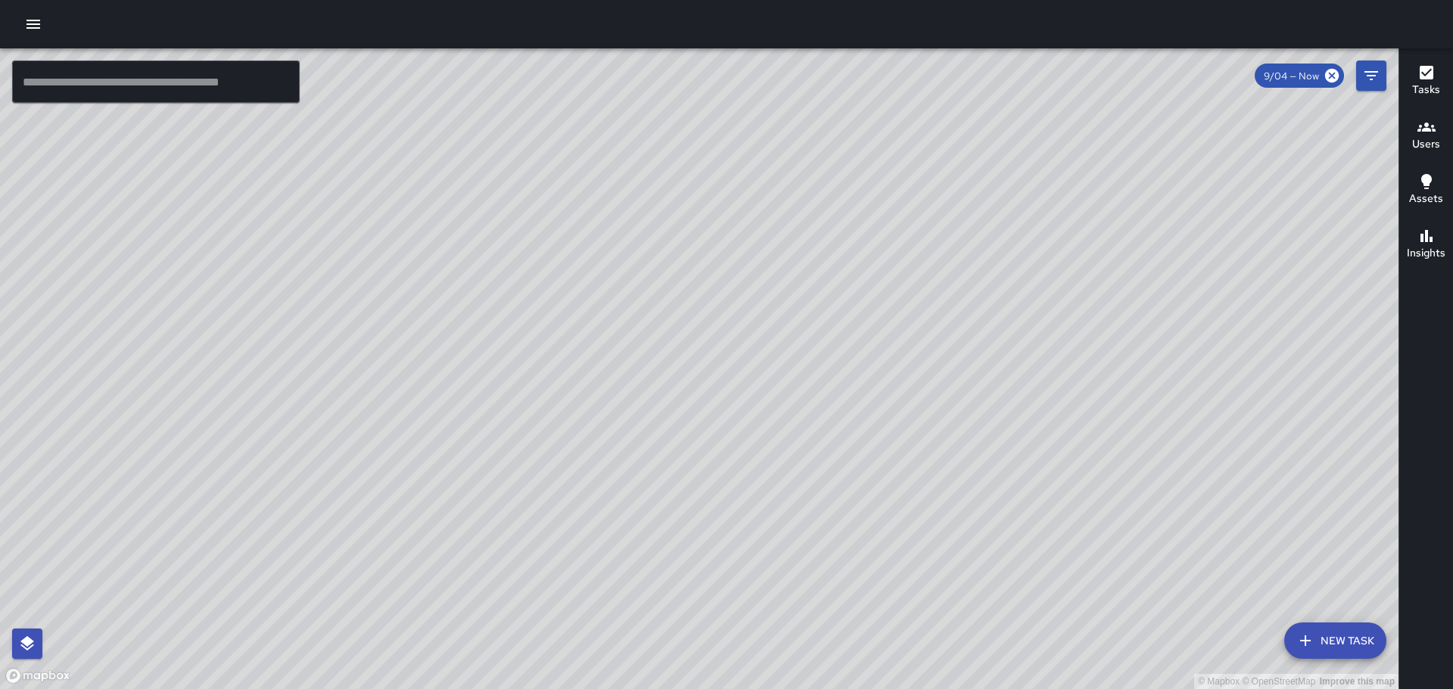
drag, startPoint x: 974, startPoint y: 361, endPoint x: 990, endPoint y: 413, distance: 54.8
click at [990, 416] on div "© Mapbox © OpenStreetMap Improve this map" at bounding box center [699, 368] width 1398 height 641
drag, startPoint x: 1115, startPoint y: 254, endPoint x: 1145, endPoint y: 319, distance: 71.8
click at [1145, 319] on div "© Mapbox © OpenStreetMap Improve this map" at bounding box center [699, 368] width 1398 height 641
drag, startPoint x: 1023, startPoint y: 427, endPoint x: 917, endPoint y: 296, distance: 169.0
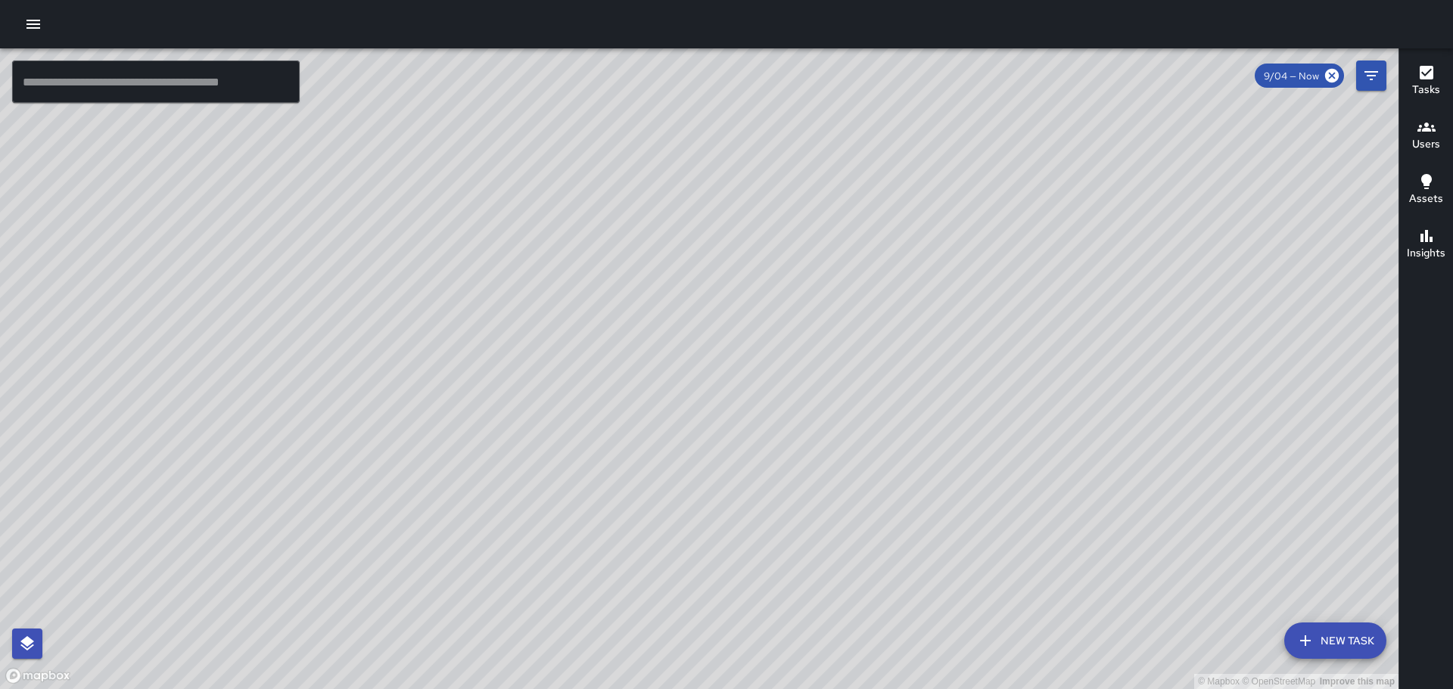
click at [917, 296] on div "© Mapbox © OpenStreetMap Improve this map" at bounding box center [699, 368] width 1398 height 641
drag, startPoint x: 970, startPoint y: 592, endPoint x: 754, endPoint y: 250, distance: 404.7
click at [754, 250] on div "© Mapbox © OpenStreetMap Improve this map" at bounding box center [699, 368] width 1398 height 641
drag, startPoint x: 1016, startPoint y: 549, endPoint x: 941, endPoint y: 511, distance: 83.9
click at [1088, 628] on div "© Mapbox © OpenStreetMap Improve this map" at bounding box center [699, 368] width 1398 height 641
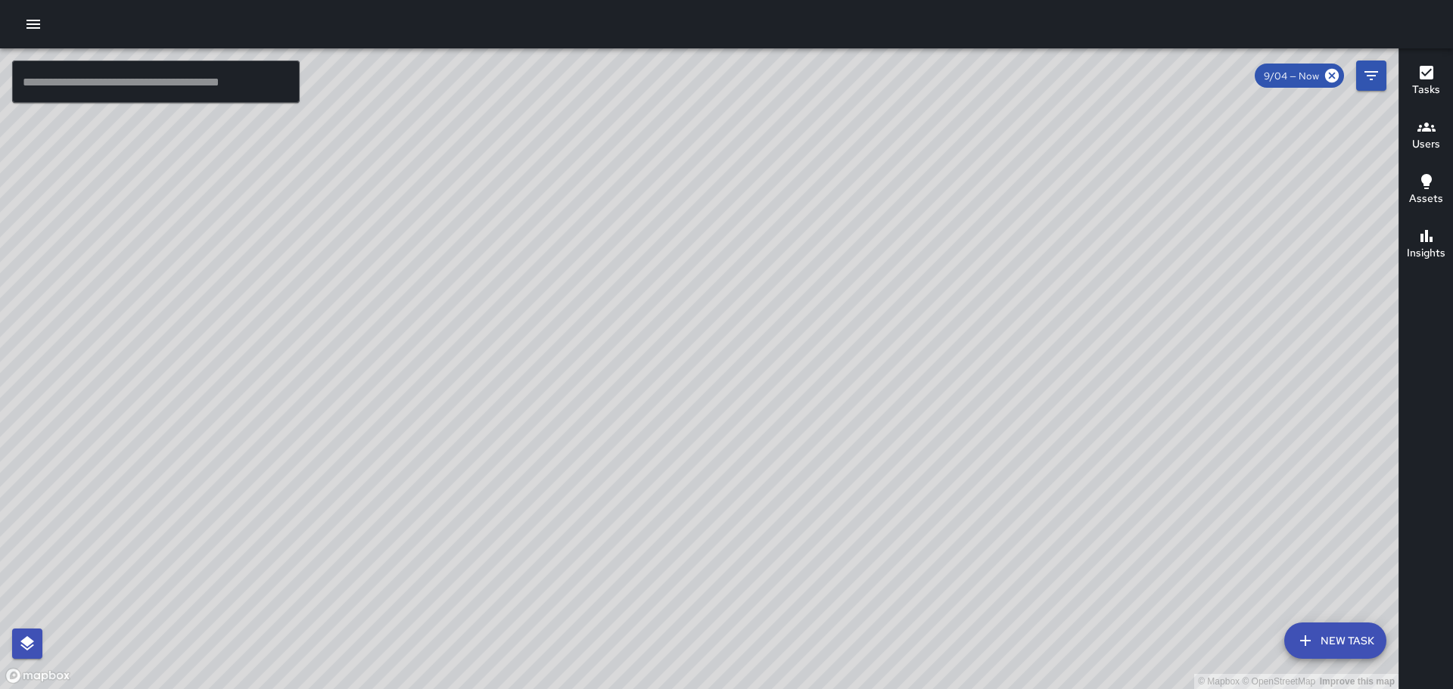
drag, startPoint x: 701, startPoint y: 170, endPoint x: 913, endPoint y: 552, distance: 436.2
click at [967, 642] on div "© Mapbox © OpenStreetMap Improve this map" at bounding box center [699, 368] width 1398 height 641
drag, startPoint x: 884, startPoint y: 534, endPoint x: 971, endPoint y: 633, distance: 131.4
click at [1002, 638] on div "© Mapbox © OpenStreetMap Improve this map" at bounding box center [699, 368] width 1398 height 641
drag, startPoint x: 710, startPoint y: 427, endPoint x: 570, endPoint y: -23, distance: 471.2
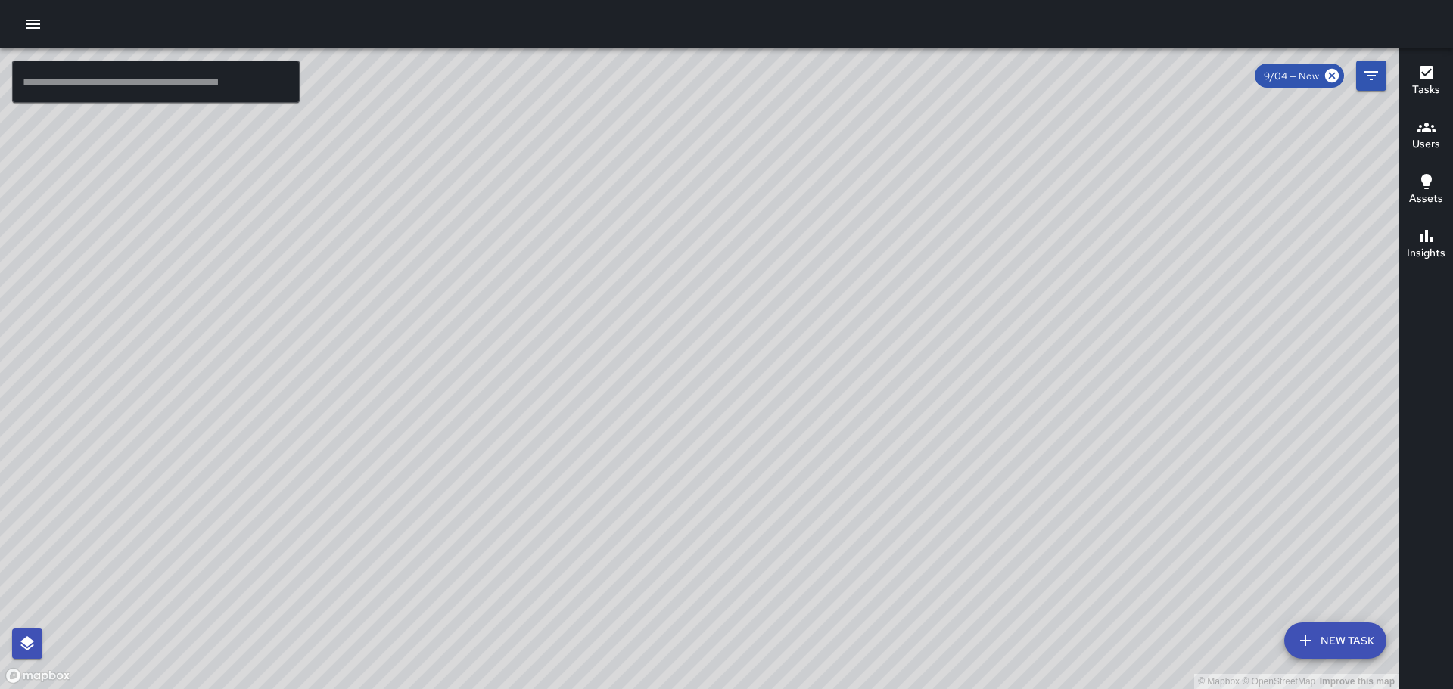
click at [570, 0] on html "© Mapbox © OpenStreetMap Improve this map ​ New Task 9/04 — Now Map Layers Task…" at bounding box center [726, 344] width 1453 height 689
drag, startPoint x: 700, startPoint y: 355, endPoint x: 666, endPoint y: 132, distance: 225.0
click at [666, 132] on div "© Mapbox © OpenStreetMap Improve this map" at bounding box center [699, 368] width 1398 height 641
drag, startPoint x: 637, startPoint y: 319, endPoint x: 550, endPoint y: 74, distance: 259.4
click at [551, 77] on div "© Mapbox © OpenStreetMap Improve this map" at bounding box center [699, 368] width 1398 height 641
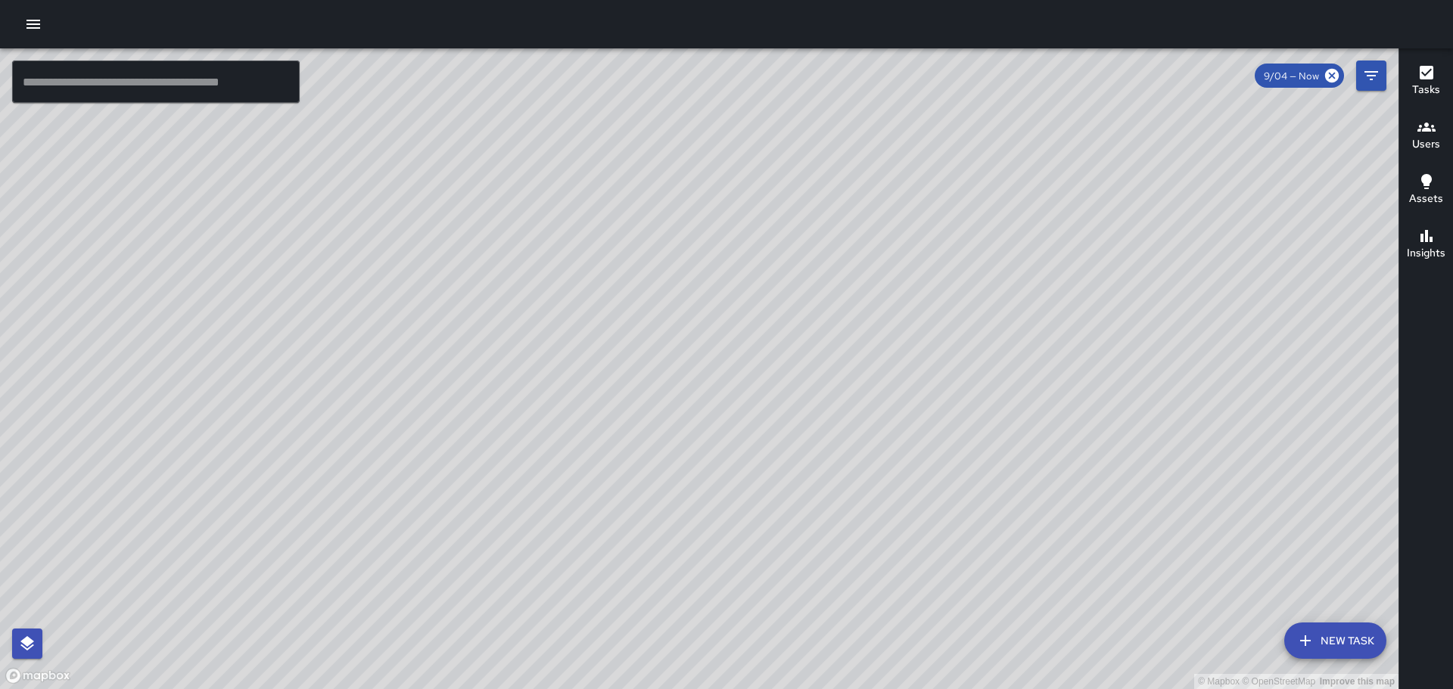
drag, startPoint x: 738, startPoint y: 281, endPoint x: 692, endPoint y: 390, distance: 117.3
click at [747, 471] on div "© Mapbox © OpenStreetMap Improve this map" at bounding box center [699, 368] width 1398 height 641
click at [743, 213] on div "© Mapbox © OpenStreetMap Improve this map" at bounding box center [699, 368] width 1398 height 641
click at [762, 213] on div "© Mapbox © OpenStreetMap Improve this map" at bounding box center [699, 368] width 1398 height 641
drag, startPoint x: 989, startPoint y: 352, endPoint x: 971, endPoint y: 509, distance: 158.3
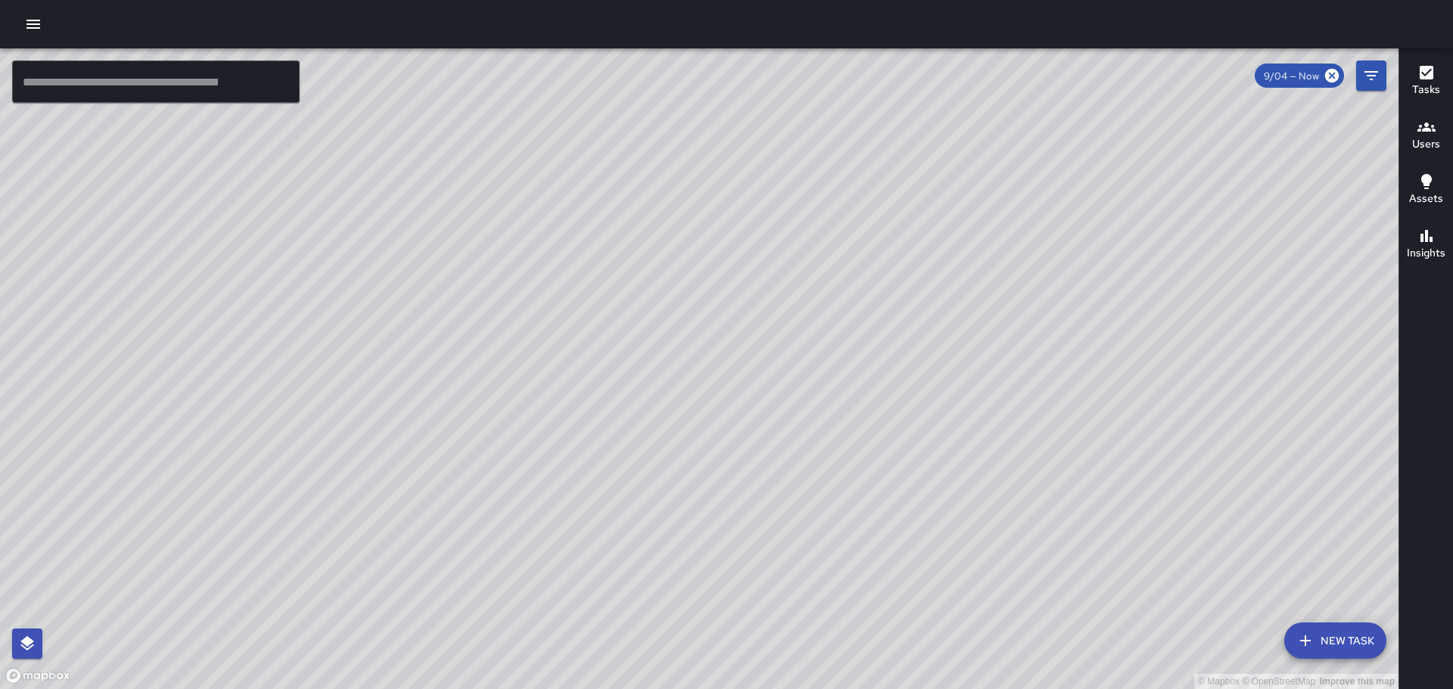
click at [974, 511] on div "© Mapbox © OpenStreetMap Improve this map" at bounding box center [699, 368] width 1398 height 641
drag, startPoint x: 1034, startPoint y: 268, endPoint x: 884, endPoint y: 213, distance: 159.7
click at [884, 213] on div "© Mapbox © OpenStreetMap Improve this map" at bounding box center [699, 368] width 1398 height 641
drag, startPoint x: 1017, startPoint y: 396, endPoint x: 765, endPoint y: 131, distance: 366.0
click at [760, 98] on div "© Mapbox © OpenStreetMap Improve this map" at bounding box center [699, 368] width 1398 height 641
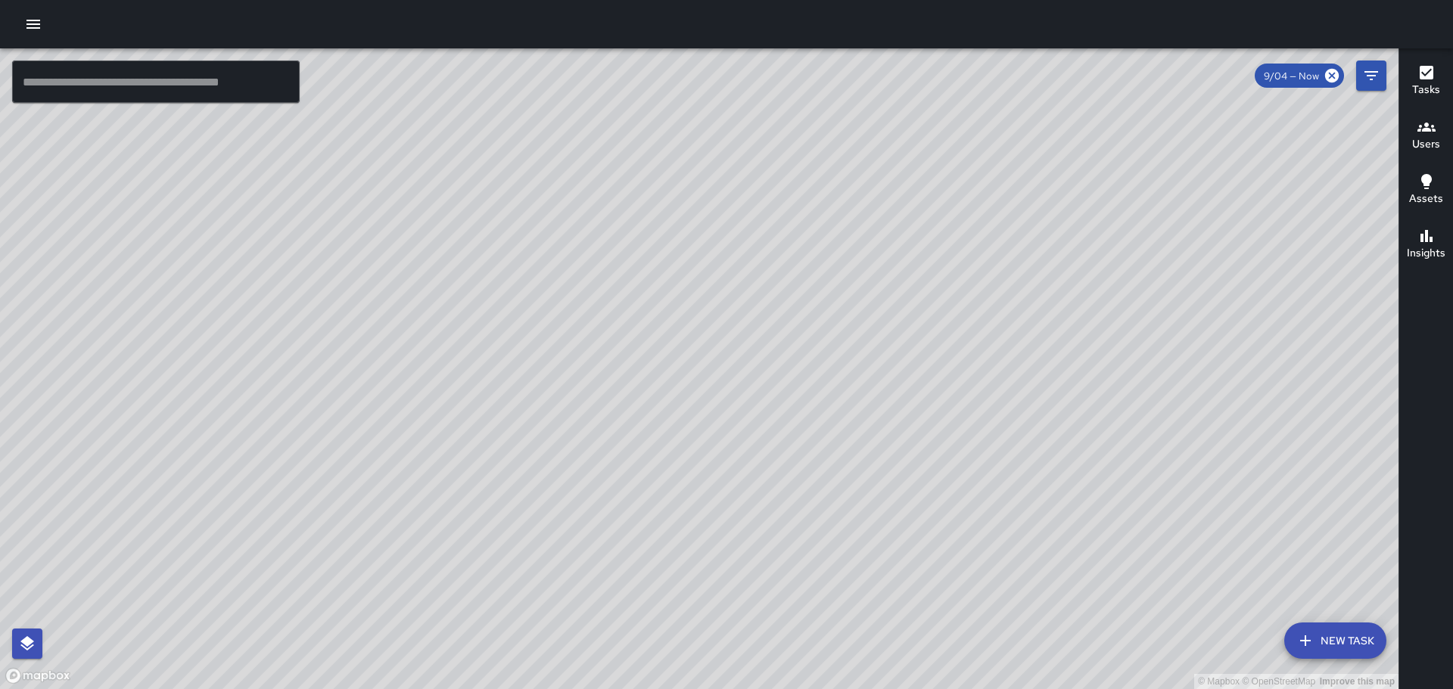
drag, startPoint x: 1052, startPoint y: 552, endPoint x: 965, endPoint y: 413, distance: 163.9
click at [965, 413] on div "© Mapbox © OpenStreetMap Improve this map" at bounding box center [699, 368] width 1398 height 641
drag, startPoint x: 1139, startPoint y: 484, endPoint x: 1007, endPoint y: 301, distance: 225.5
click at [994, 265] on div "© Mapbox © OpenStreetMap Improve this map" at bounding box center [699, 368] width 1398 height 641
drag, startPoint x: 921, startPoint y: 327, endPoint x: 924, endPoint y: 437, distance: 110.5
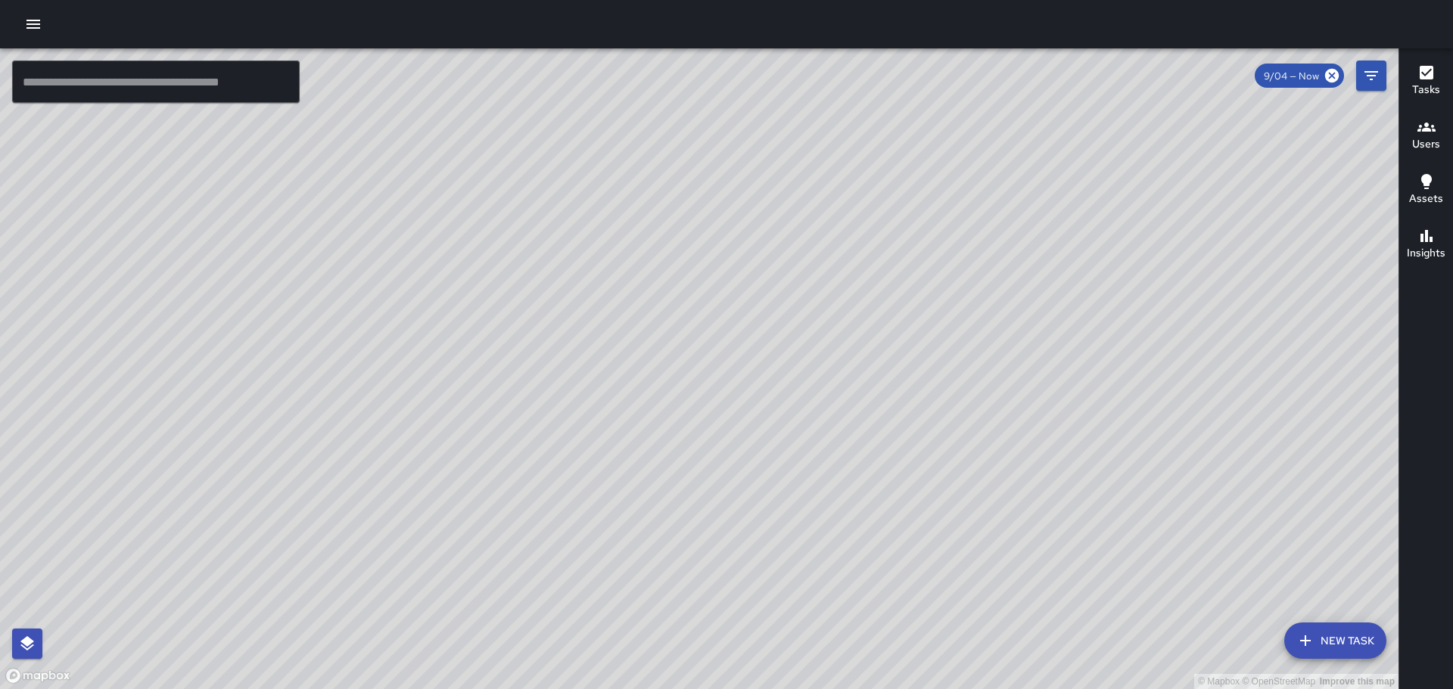
click at [934, 457] on div "© Mapbox © OpenStreetMap Improve this map" at bounding box center [699, 368] width 1398 height 641
drag, startPoint x: 1024, startPoint y: 247, endPoint x: 1029, endPoint y: 279, distance: 32.8
click at [1034, 284] on div "© Mapbox © OpenStreetMap Improve this map" at bounding box center [699, 368] width 1398 height 641
click at [783, 182] on div "© Mapbox © OpenStreetMap Improve this map" at bounding box center [699, 368] width 1398 height 641
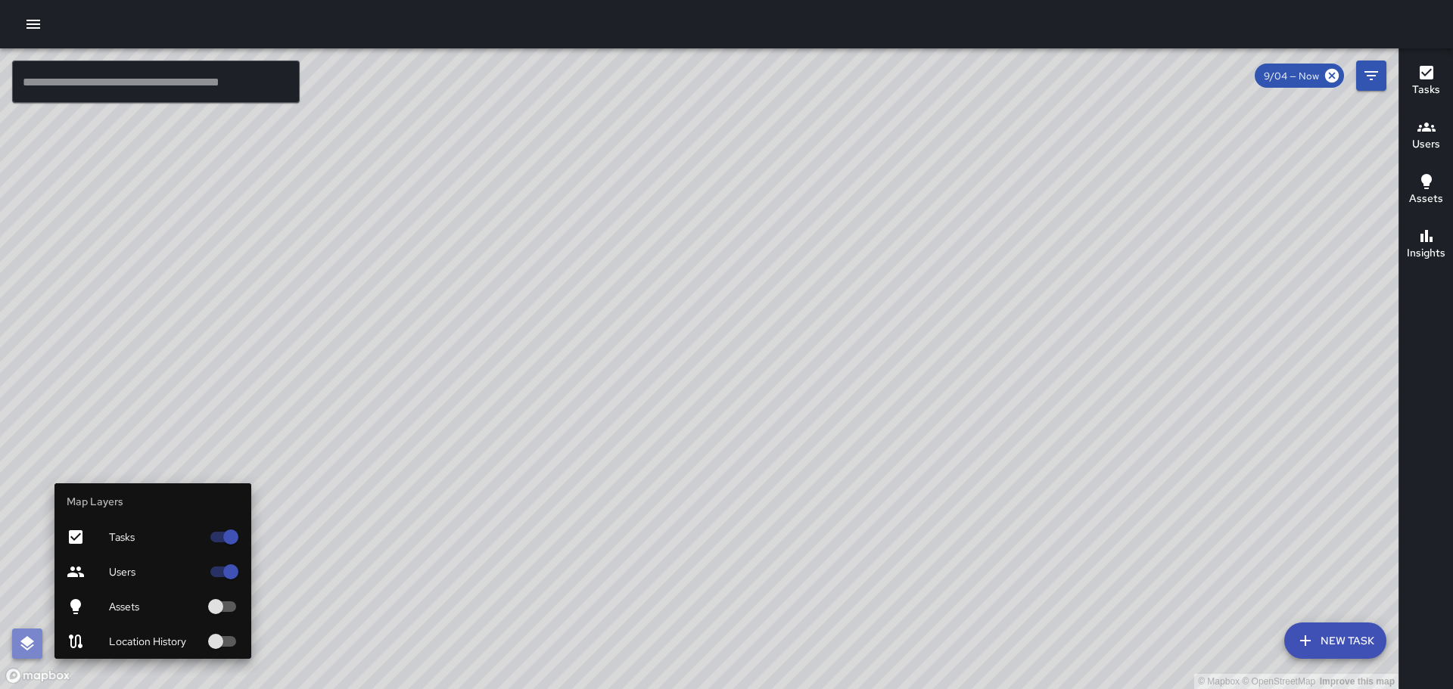
click at [23, 644] on icon "button" at bounding box center [27, 644] width 18 height 18
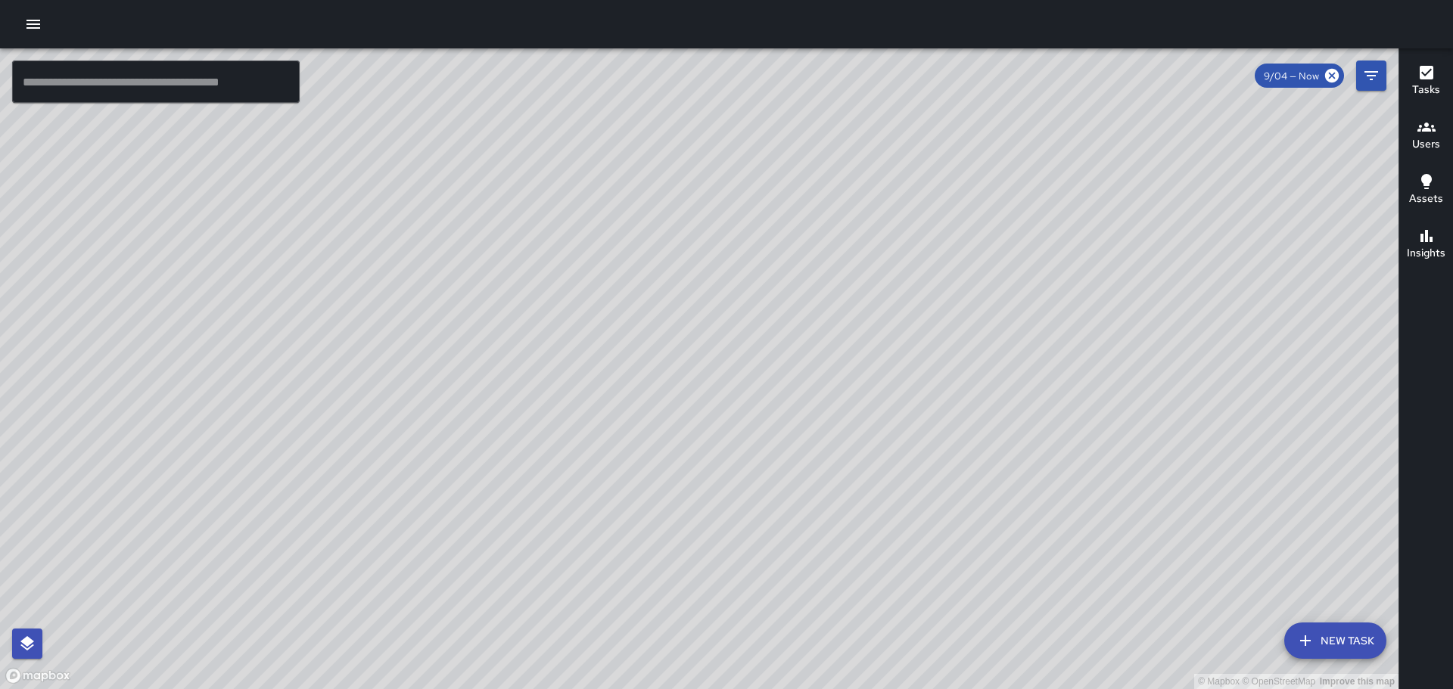
drag, startPoint x: 1075, startPoint y: 617, endPoint x: 1023, endPoint y: 502, distance: 127.0
click at [1023, 501] on div "© Mapbox © OpenStreetMap Improve this map" at bounding box center [699, 368] width 1398 height 641
drag, startPoint x: 1098, startPoint y: 502, endPoint x: 1066, endPoint y: 441, distance: 69.0
click at [1066, 443] on div "© Mapbox © OpenStreetMap Improve this map" at bounding box center [699, 368] width 1398 height 641
drag, startPoint x: 1204, startPoint y: 576, endPoint x: 1164, endPoint y: 536, distance: 56.7
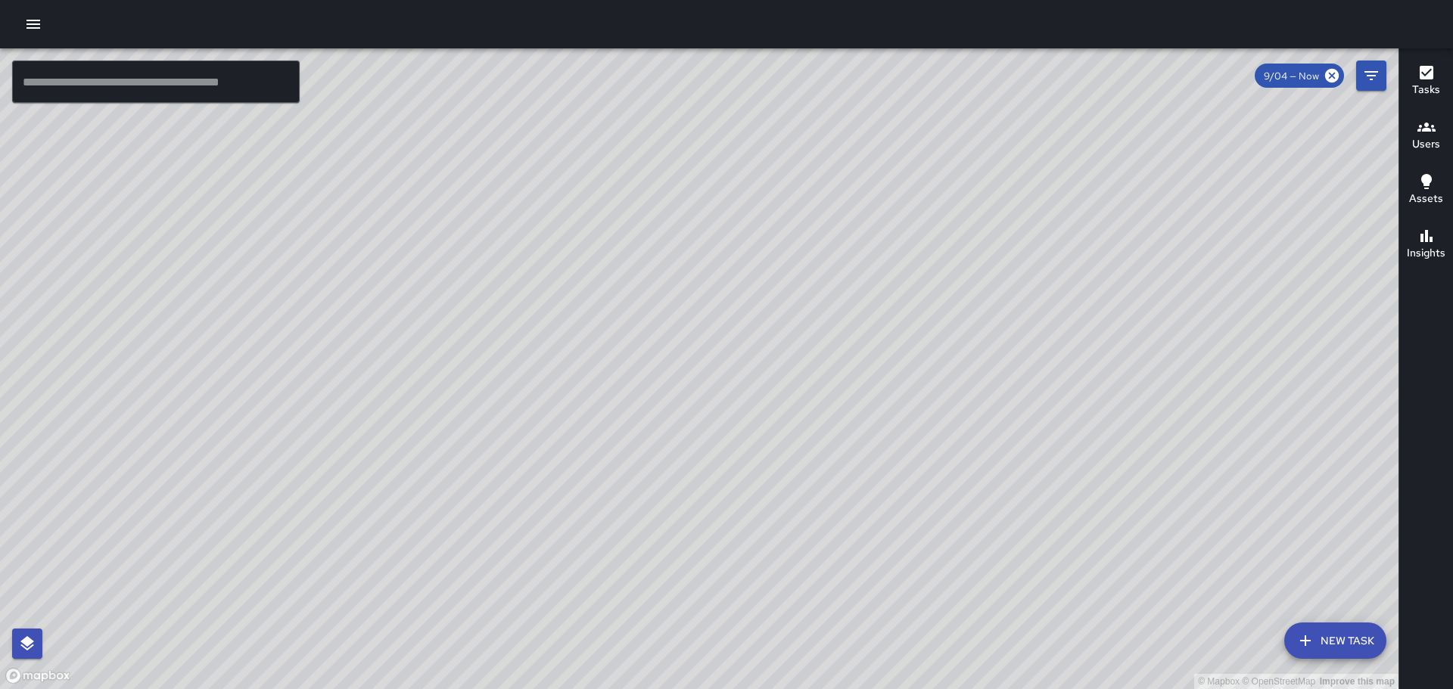
click at [1164, 536] on div "© Mapbox © OpenStreetMap Improve this map" at bounding box center [699, 368] width 1398 height 641
drag, startPoint x: 1230, startPoint y: 535, endPoint x: 1174, endPoint y: 462, distance: 92.3
click at [1176, 459] on div "© Mapbox © OpenStreetMap Improve this map" at bounding box center [699, 368] width 1398 height 641
click at [39, 19] on icon "button" at bounding box center [33, 24] width 18 height 18
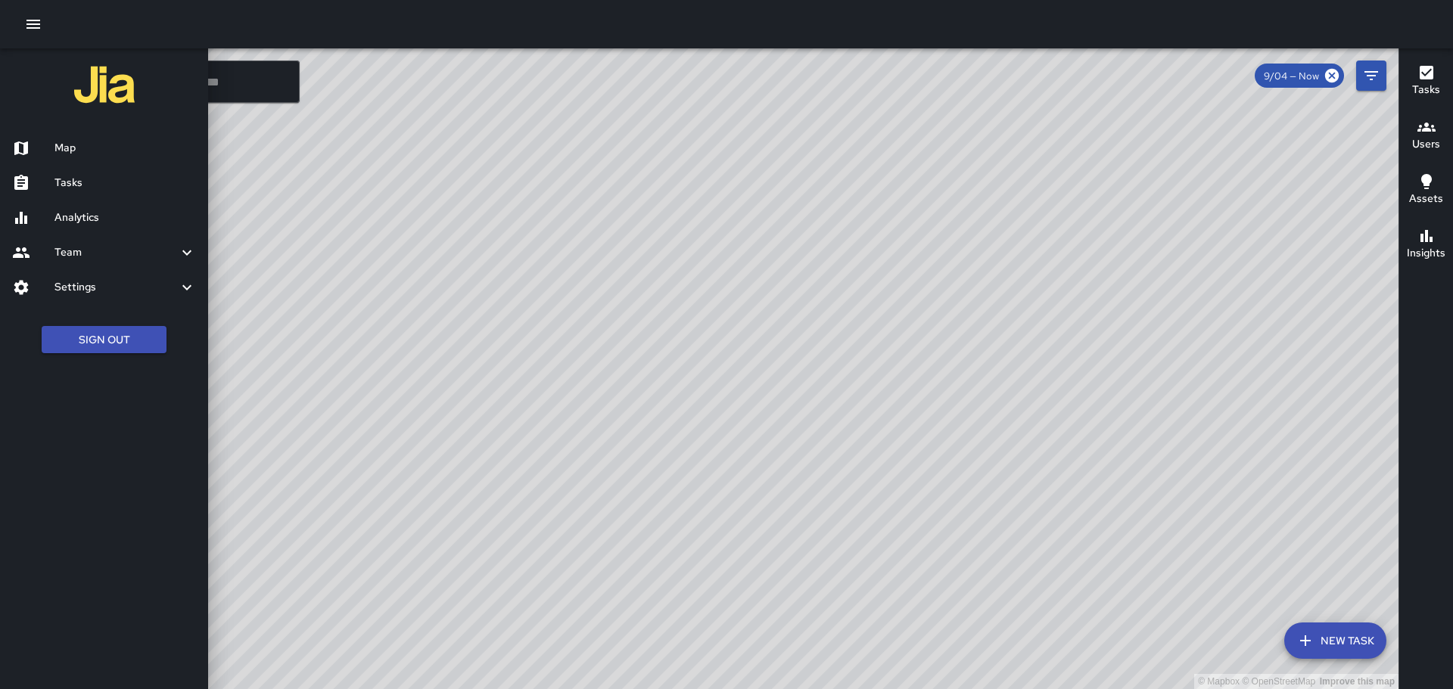
click at [185, 281] on icon at bounding box center [187, 287] width 18 height 18
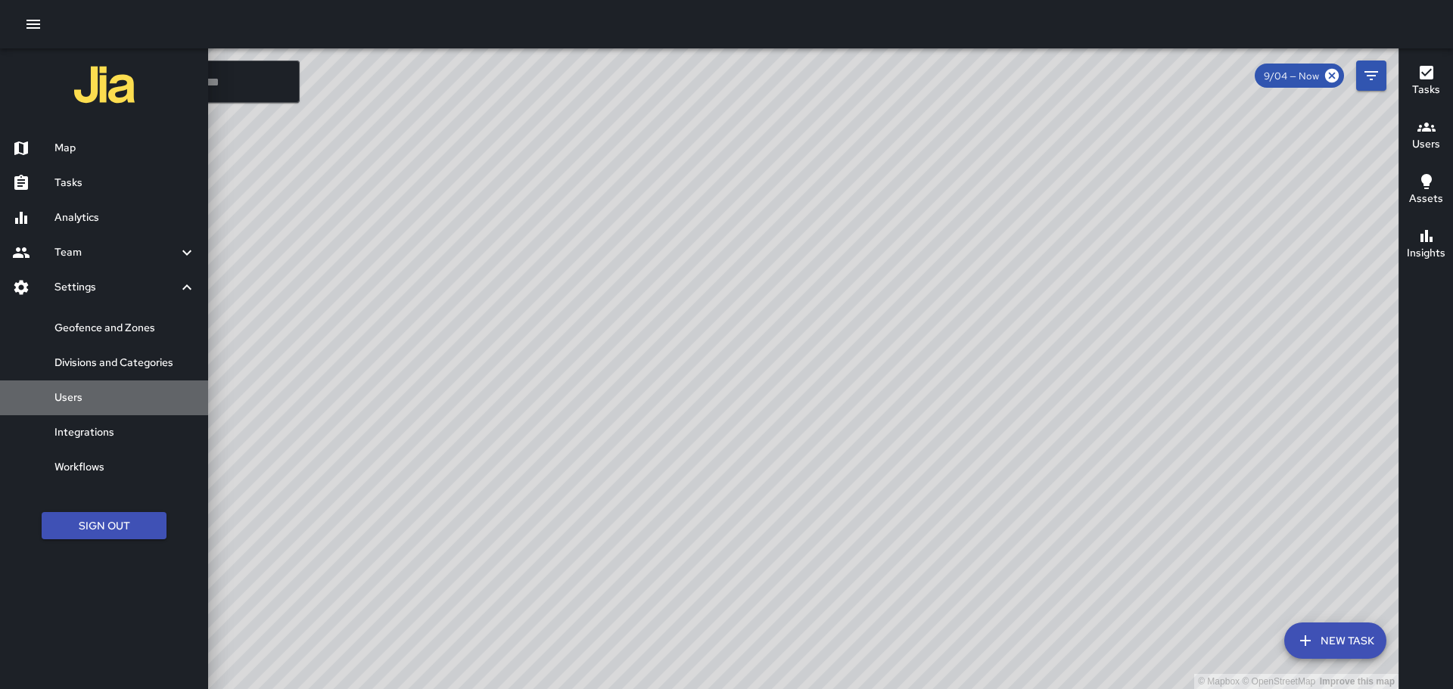
click at [85, 396] on h6 "Users" at bounding box center [124, 398] width 141 height 17
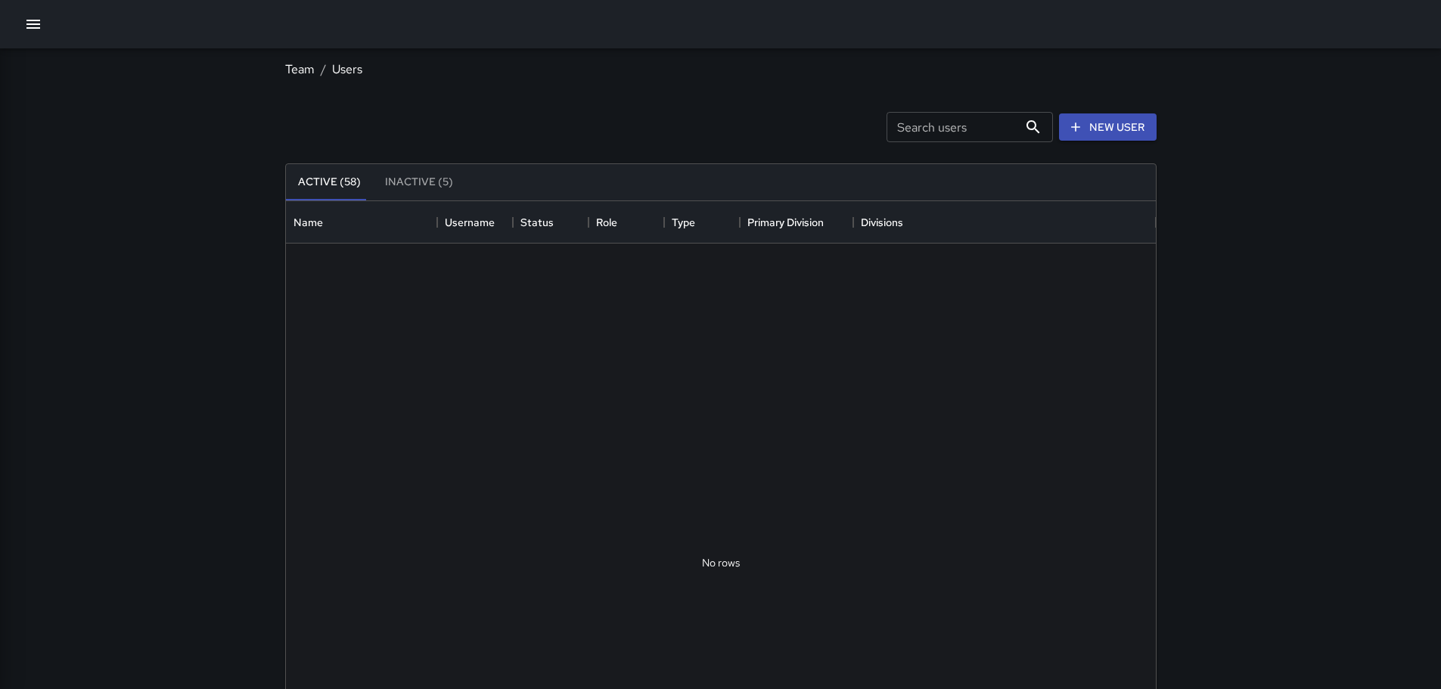
scroll to position [670, 859]
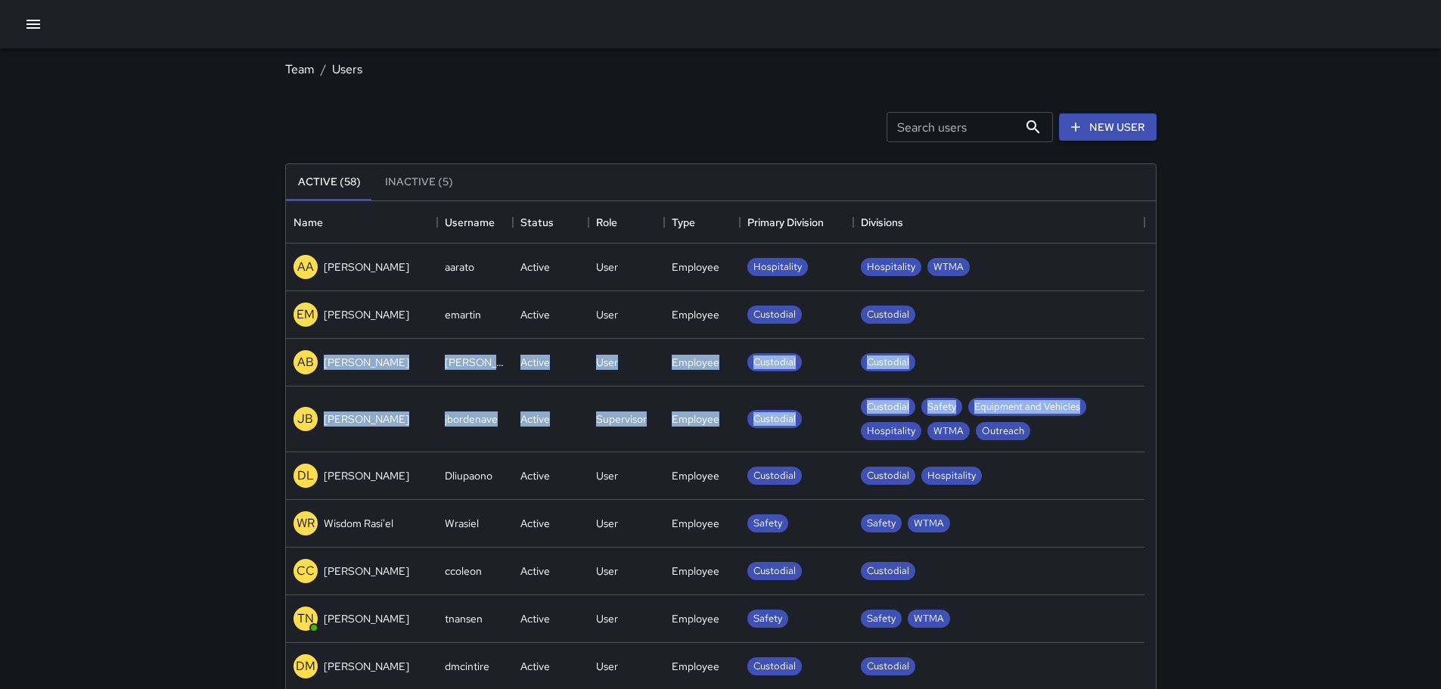
drag, startPoint x: 1144, startPoint y: 303, endPoint x: 1152, endPoint y: 374, distance: 70.9
click at [1145, 393] on div "AA [PERSON_NAME] aarato Active User Employee Hospitality Hospitality WTMA EM [P…" at bounding box center [721, 563] width 870 height 639
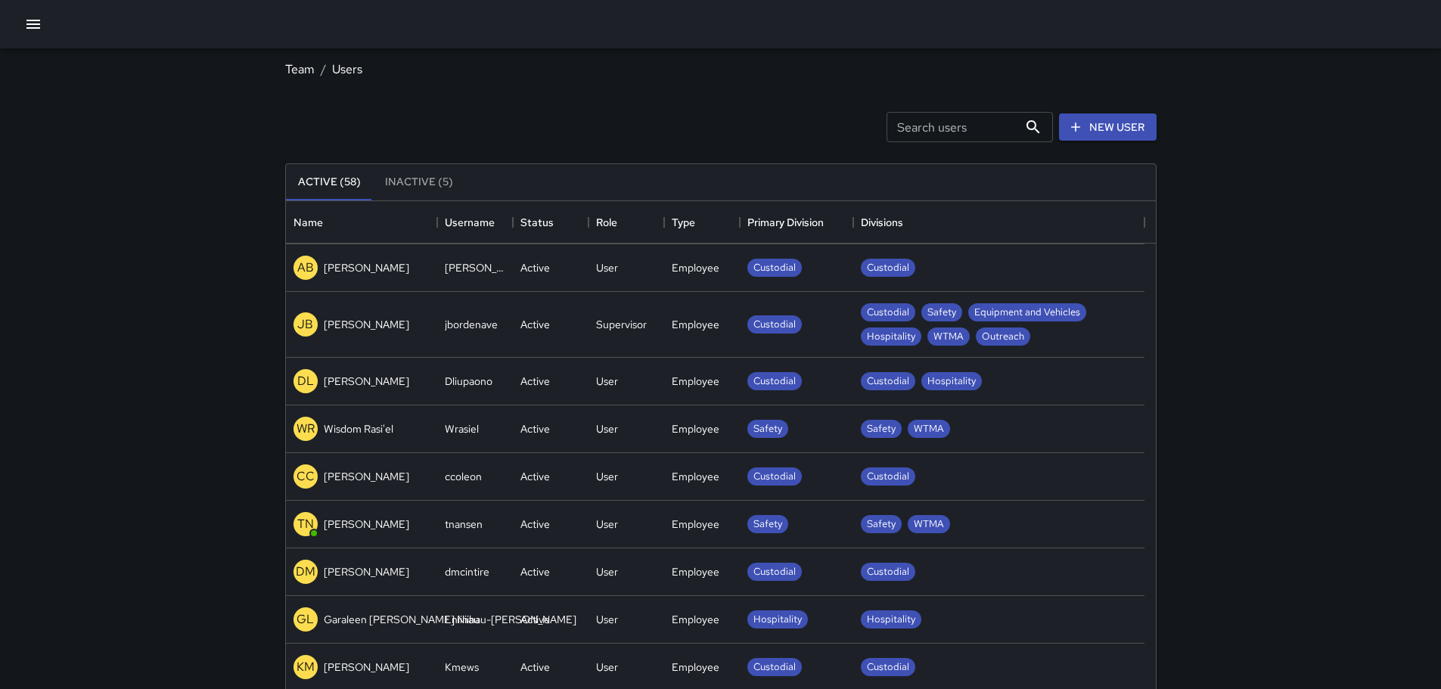
scroll to position [154, 0]
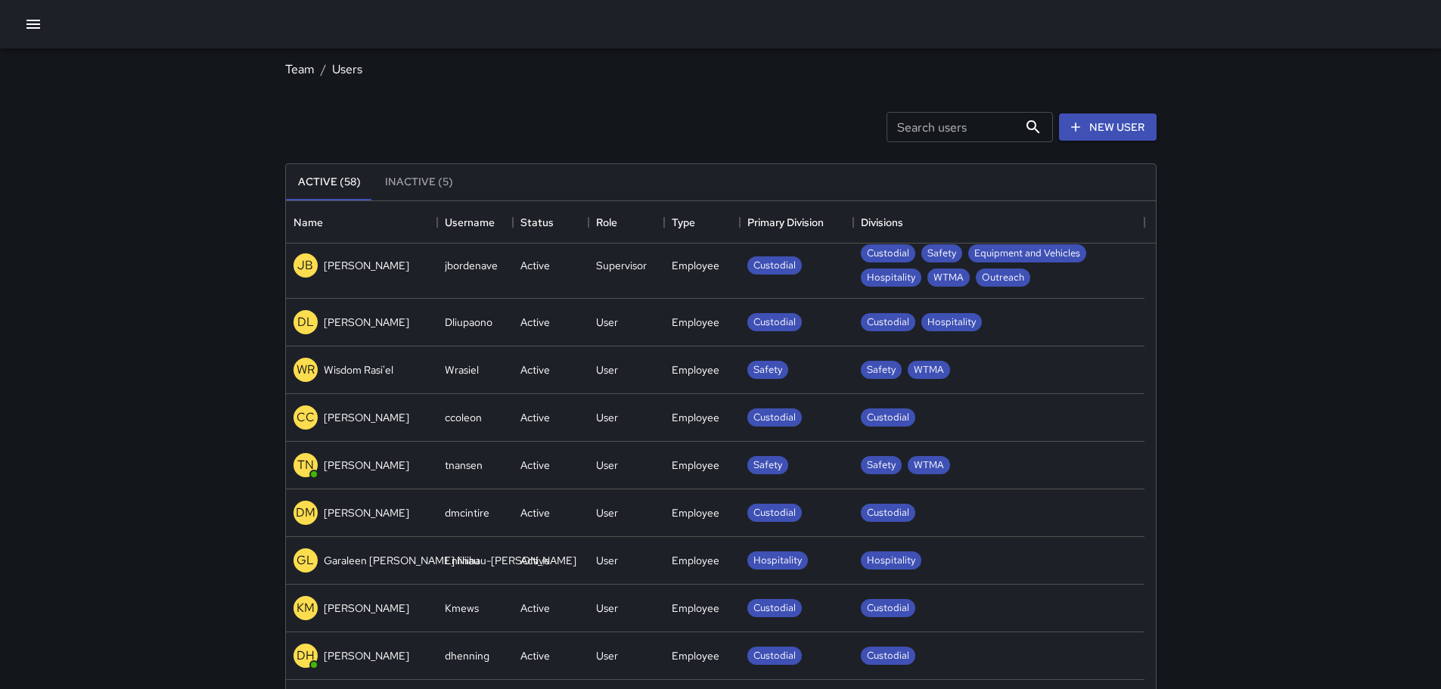
click at [310, 319] on p "DL" at bounding box center [305, 322] width 17 height 18
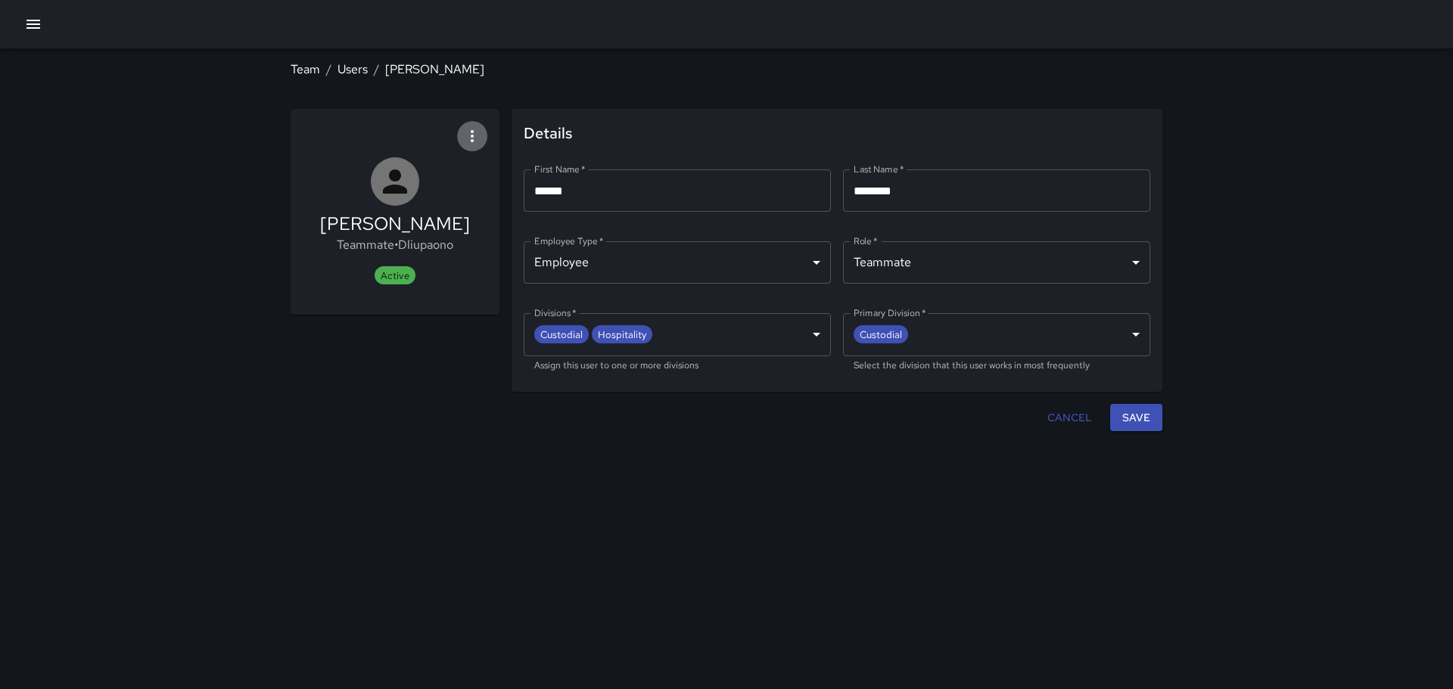
click at [471, 139] on icon "button" at bounding box center [472, 136] width 18 height 18
click at [407, 441] on div at bounding box center [726, 344] width 1453 height 689
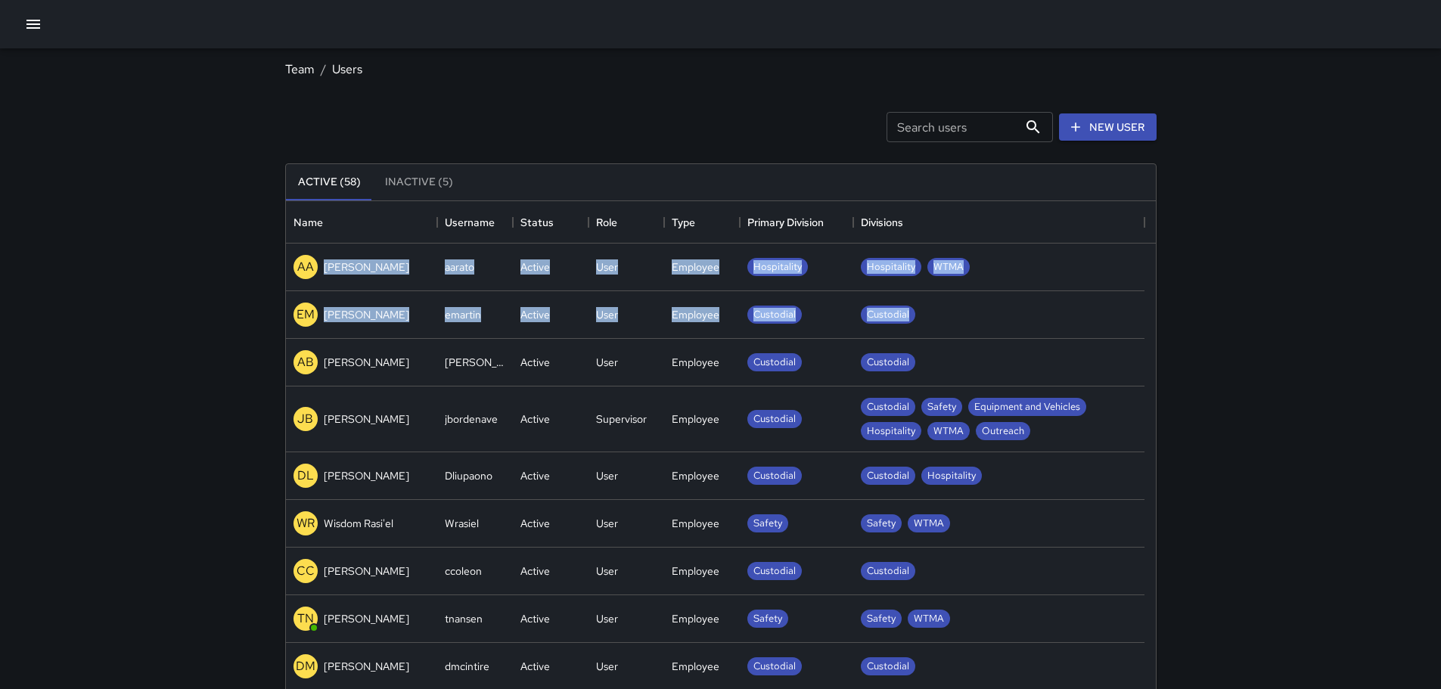
drag, startPoint x: 1142, startPoint y: 329, endPoint x: 1155, endPoint y: 353, distance: 27.1
click at [1155, 353] on div "AA [PERSON_NAME] aarato Active User Employee Hospitality Hospitality WTMA EM [P…" at bounding box center [721, 563] width 870 height 639
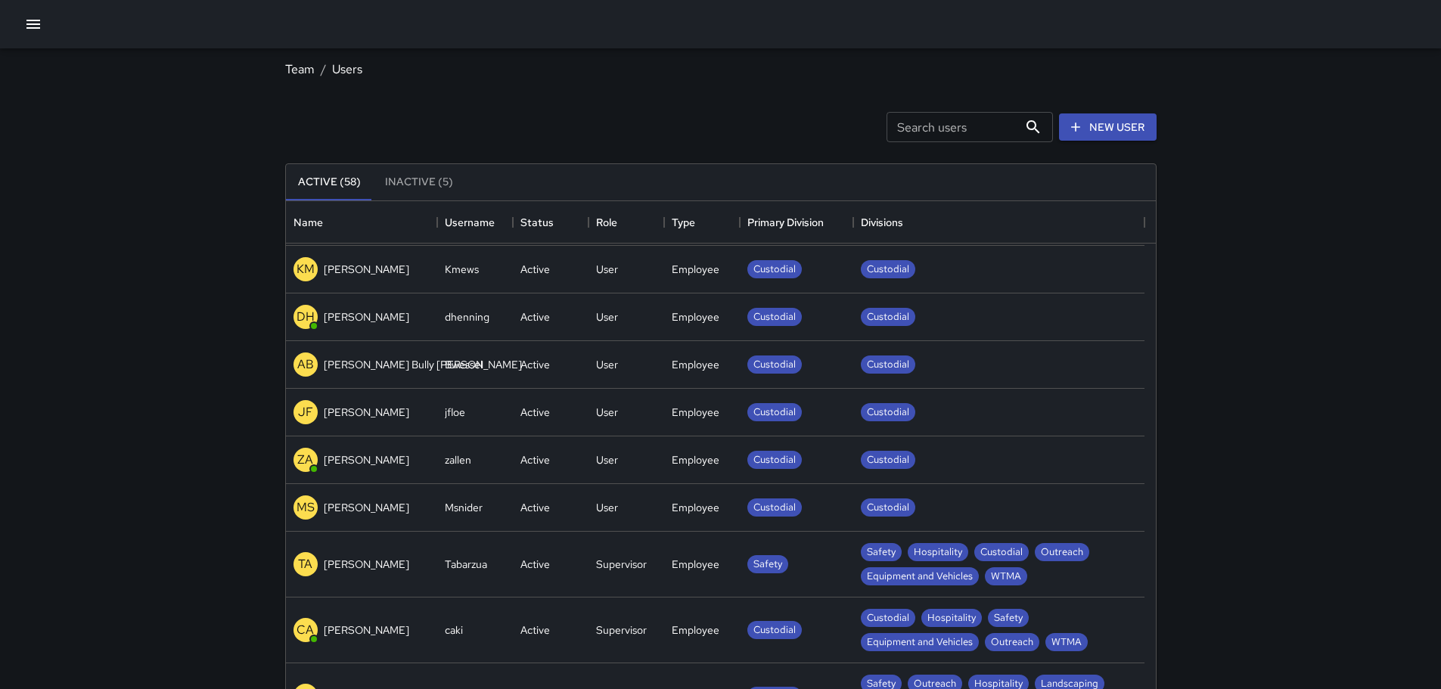
scroll to position [530, 0]
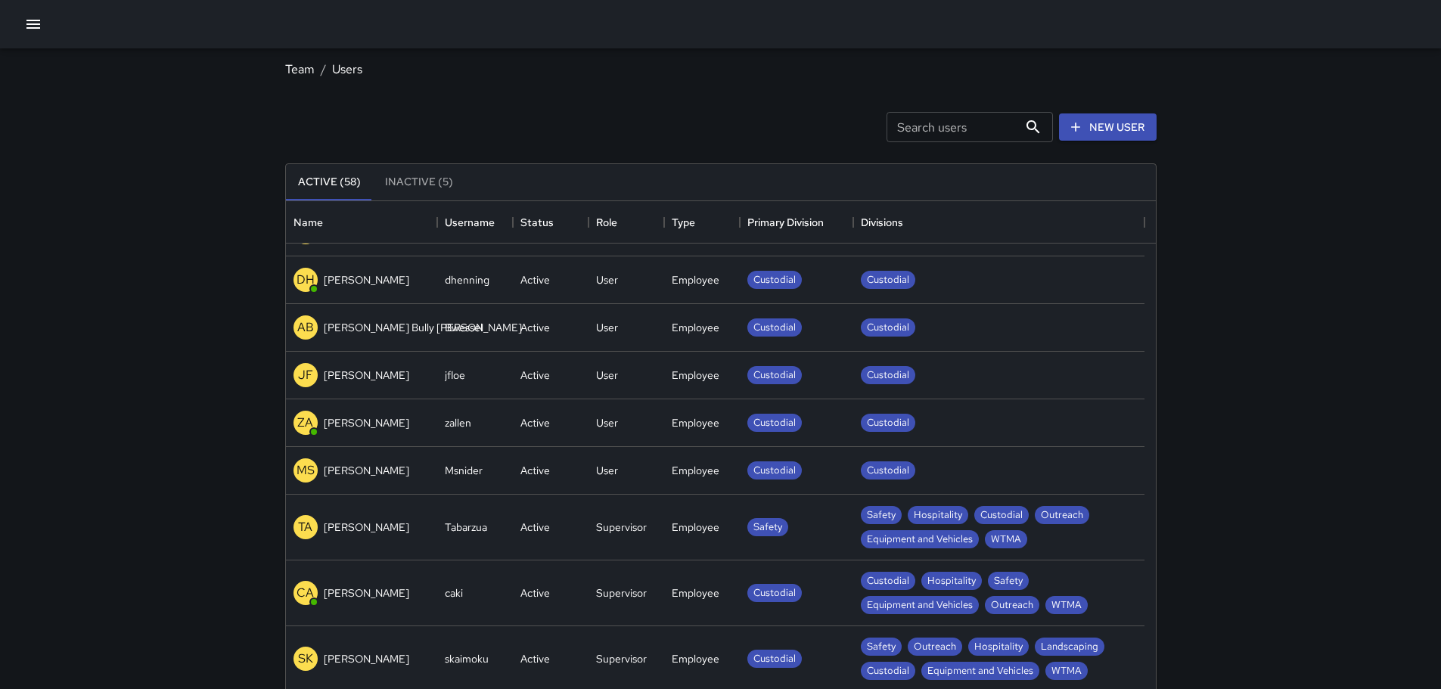
click at [360, 383] on div "[PERSON_NAME]" at bounding box center [352, 375] width 116 height 24
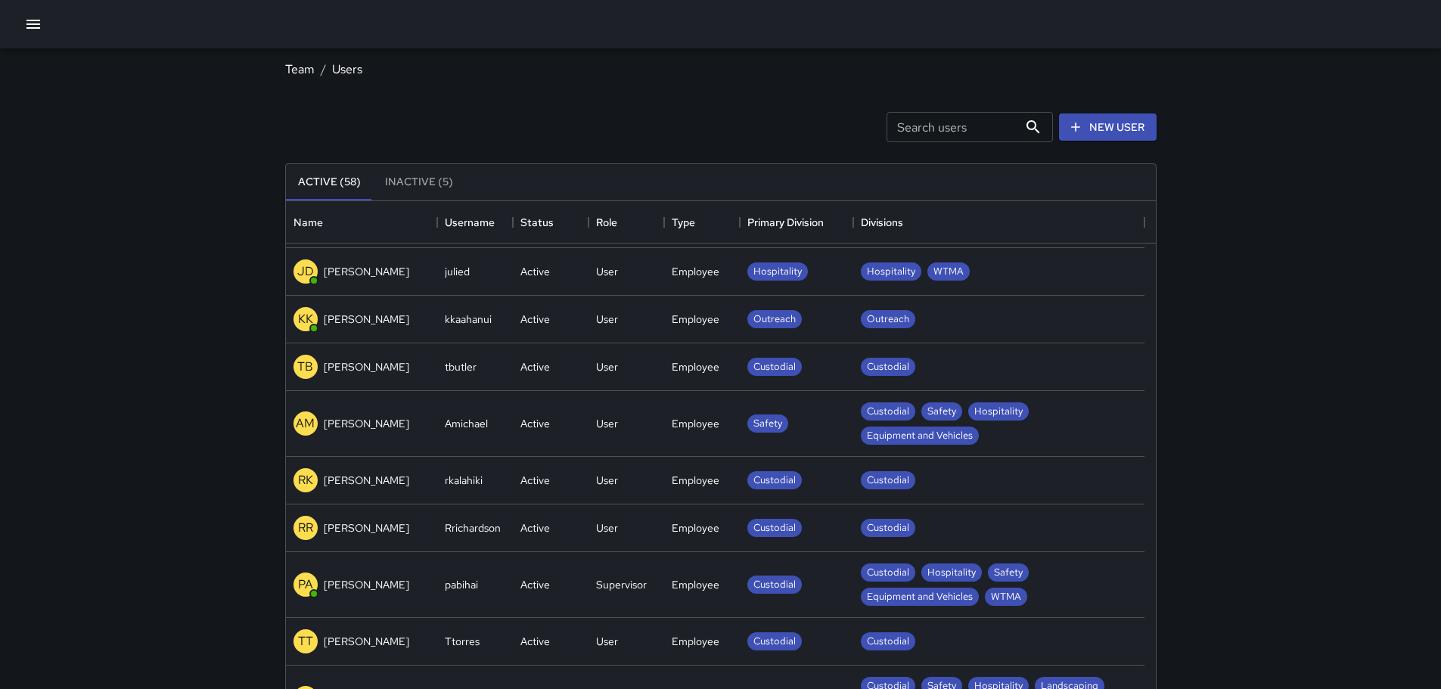
scroll to position [1664, 0]
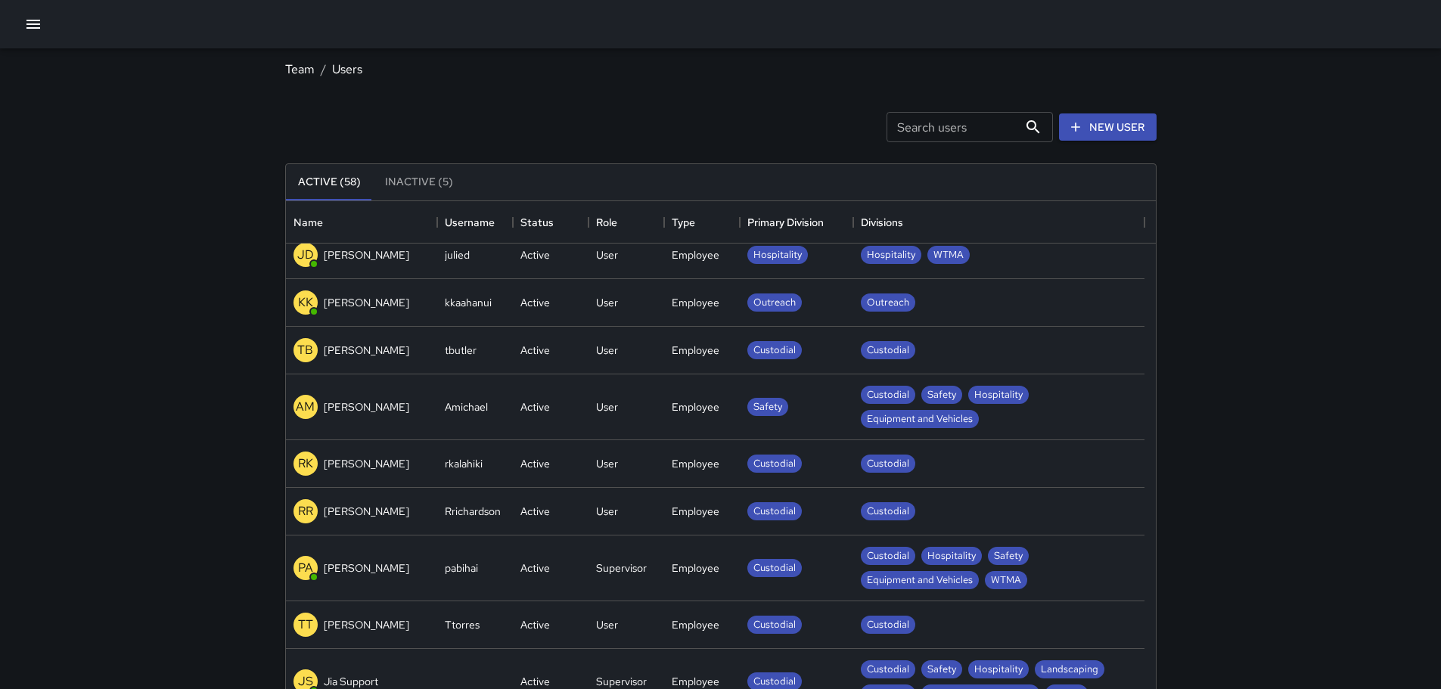
click at [336, 445] on div "RK [PERSON_NAME]" at bounding box center [361, 464] width 151 height 48
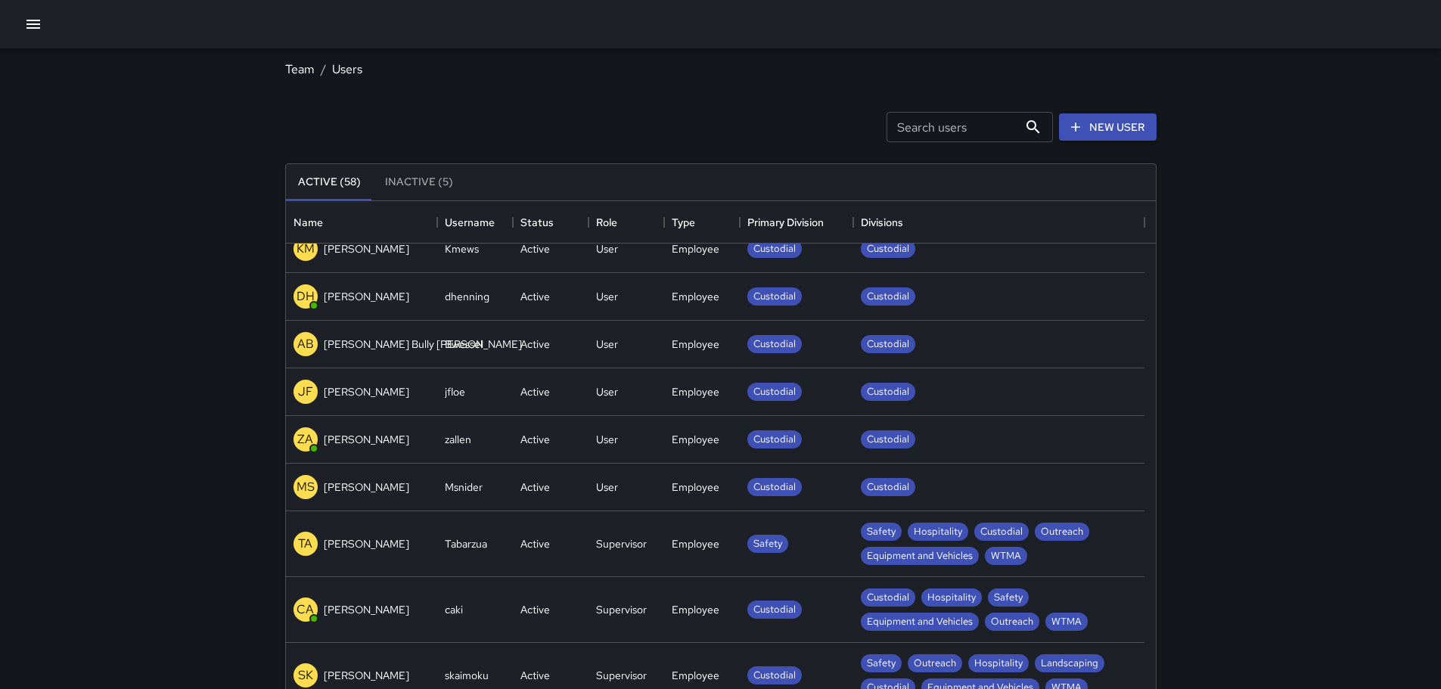
scroll to position [605, 0]
